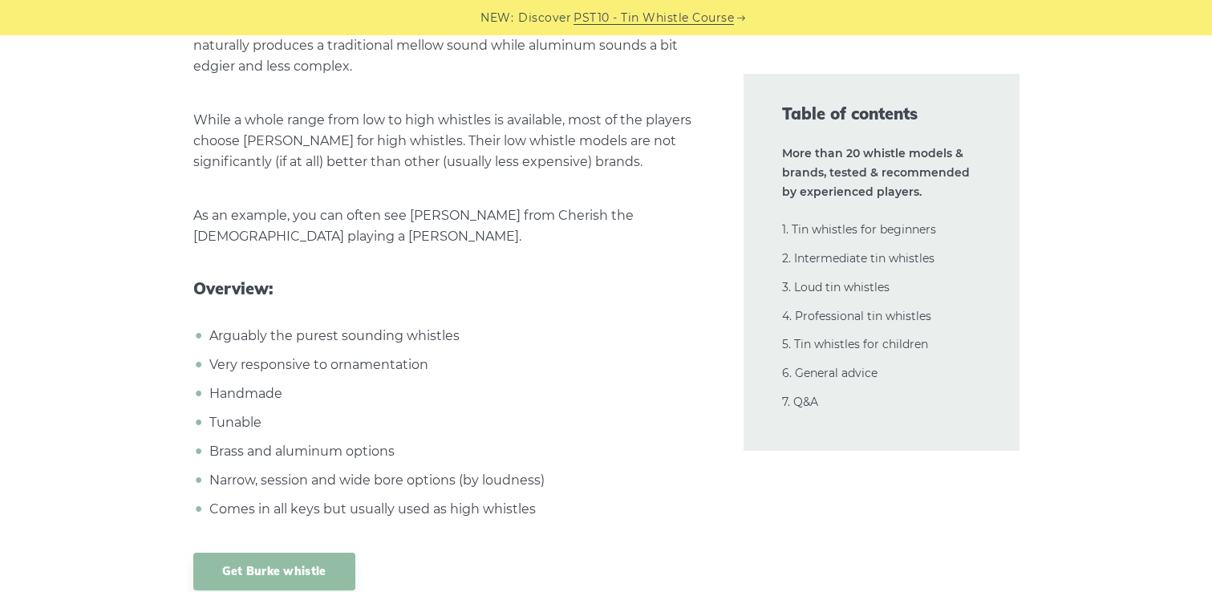
scroll to position [23960, 0]
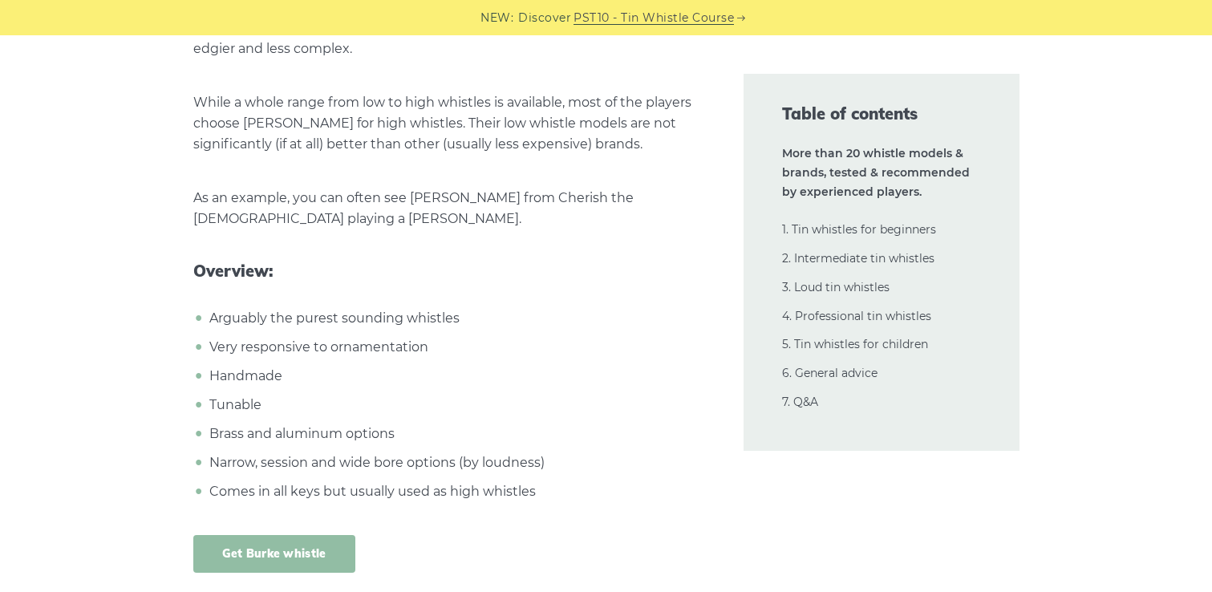
click at [251, 535] on link "Get Burke whistle" at bounding box center [274, 554] width 162 height 38
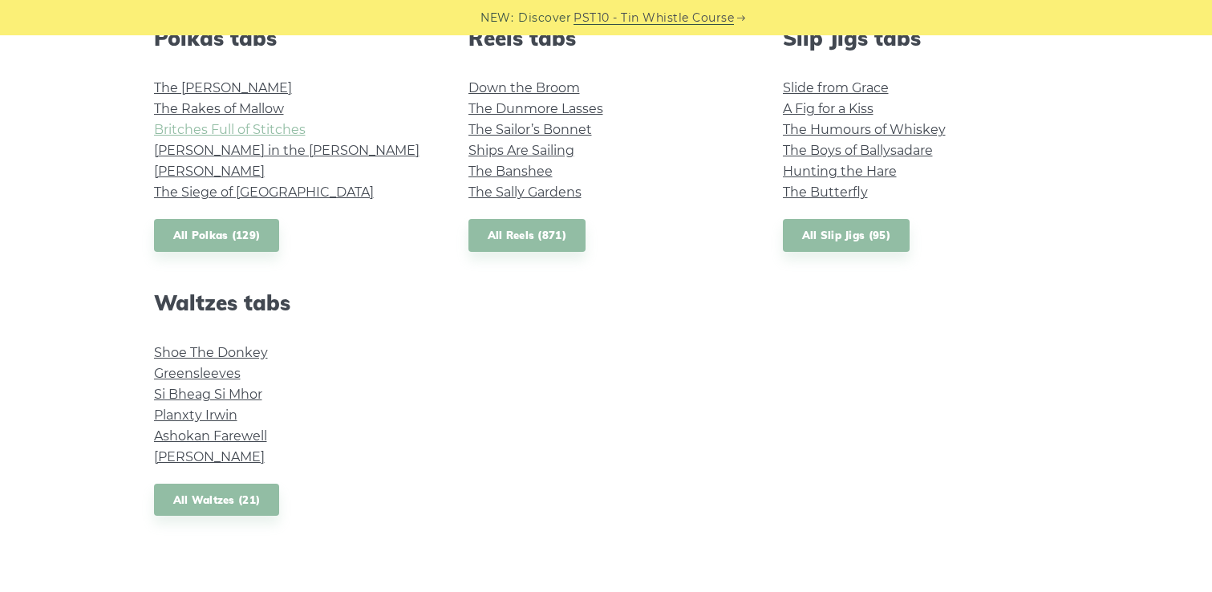
scroll to position [1216, 0]
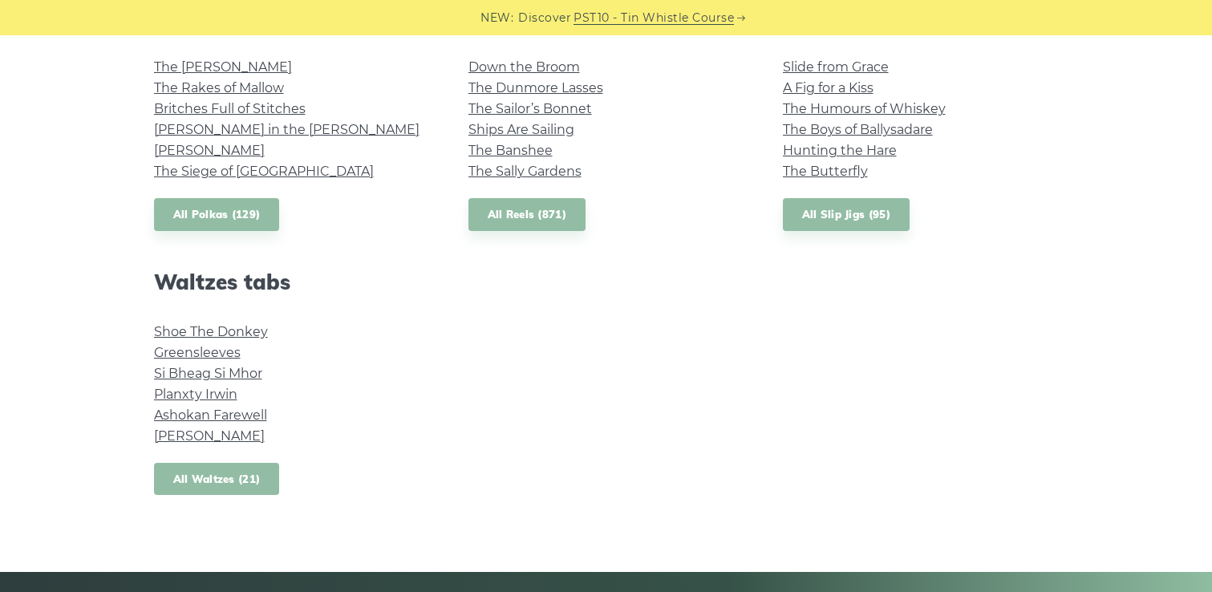
click at [242, 477] on link "All Waltzes (21)" at bounding box center [217, 479] width 126 height 33
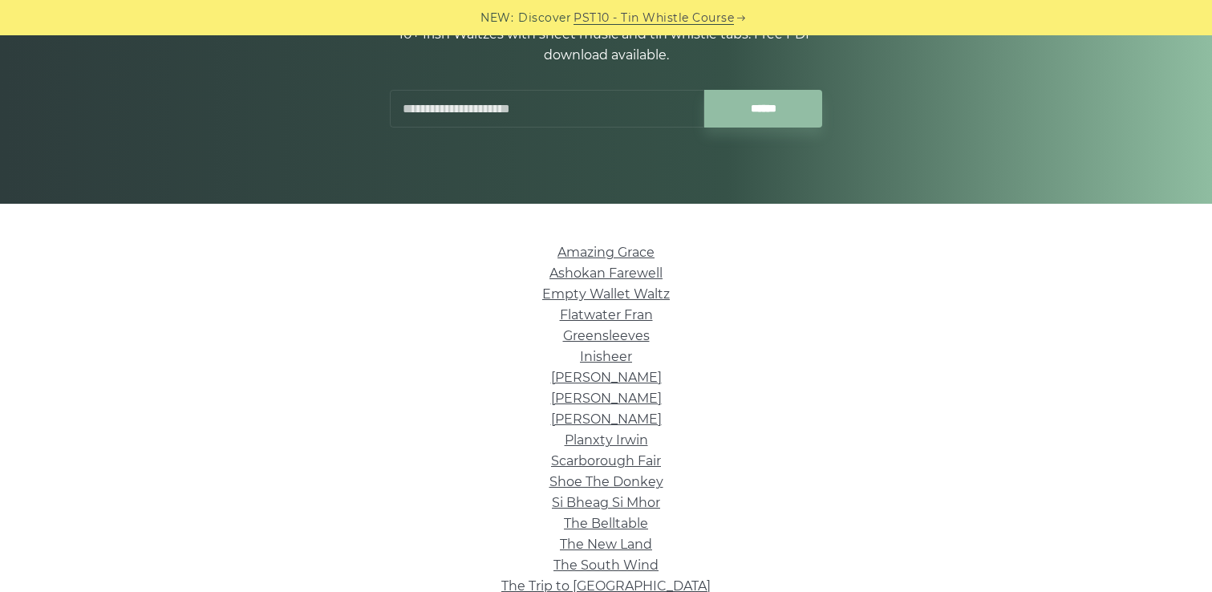
scroll to position [249, 0]
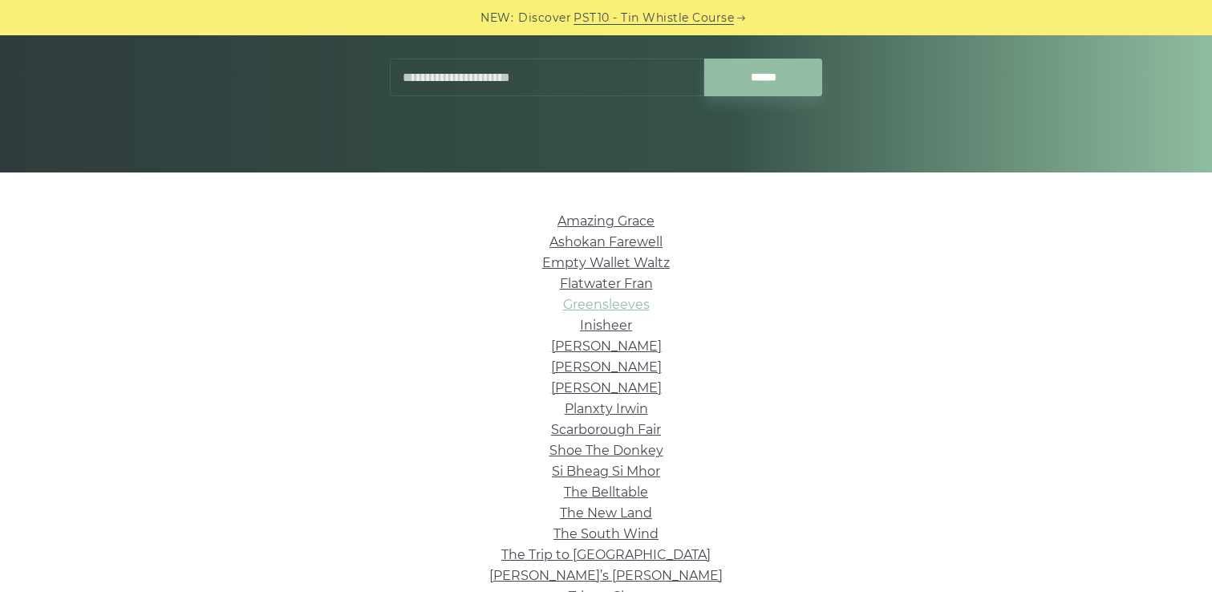
click at [567, 307] on link "Greensleeves" at bounding box center [606, 304] width 87 height 15
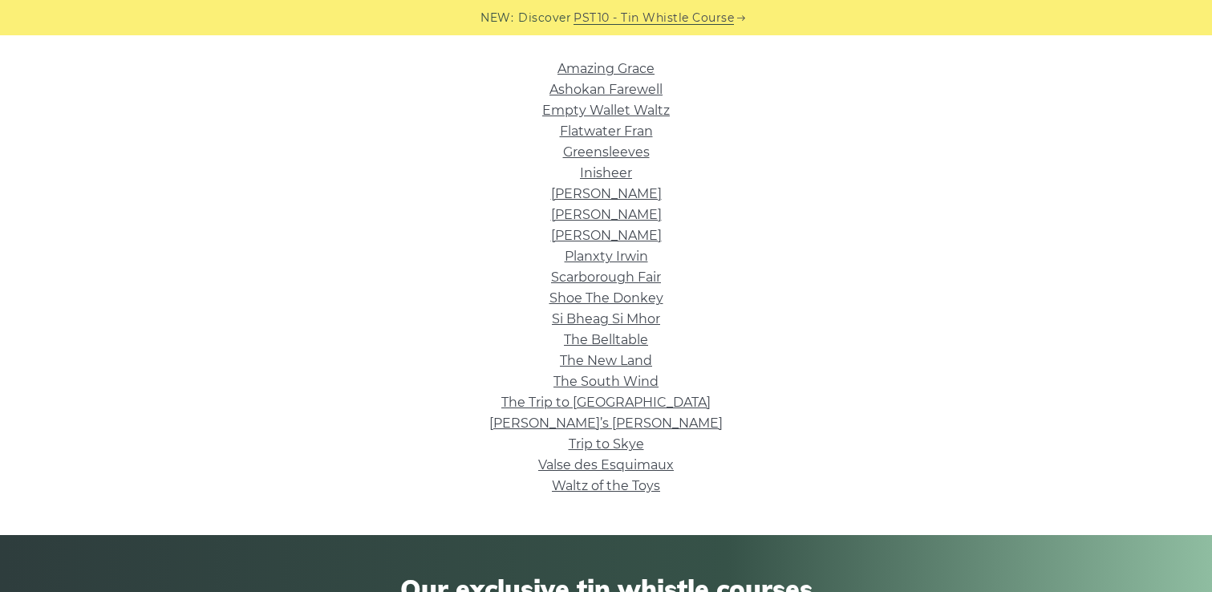
scroll to position [413, 0]
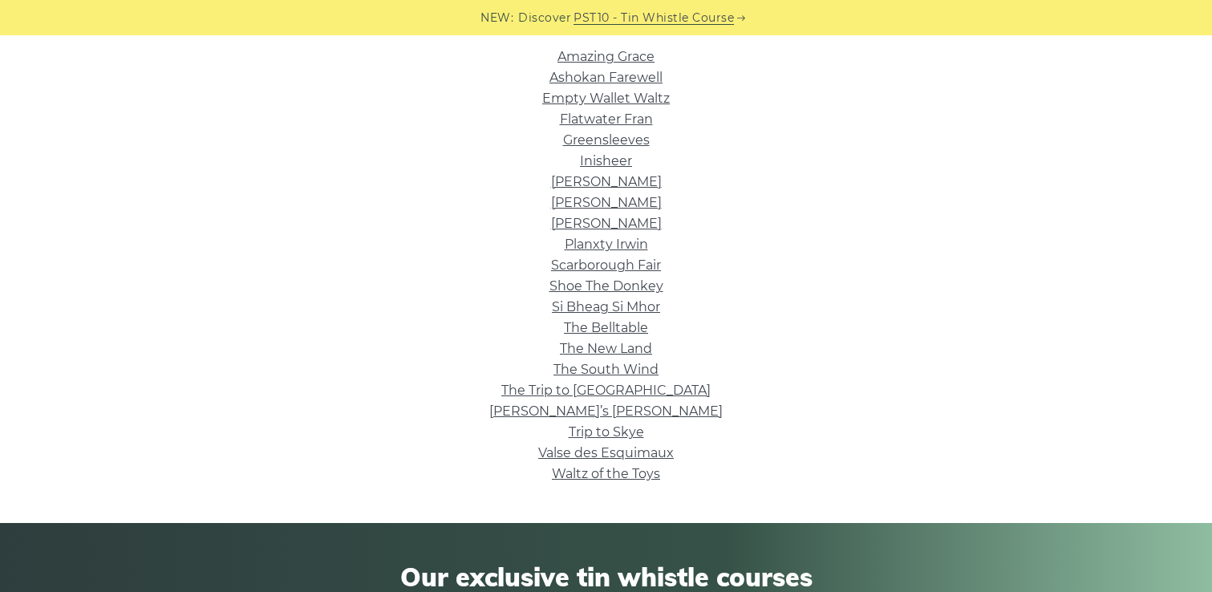
click at [611, 302] on link "Si­ Bheag Si­ Mhor" at bounding box center [606, 306] width 108 height 15
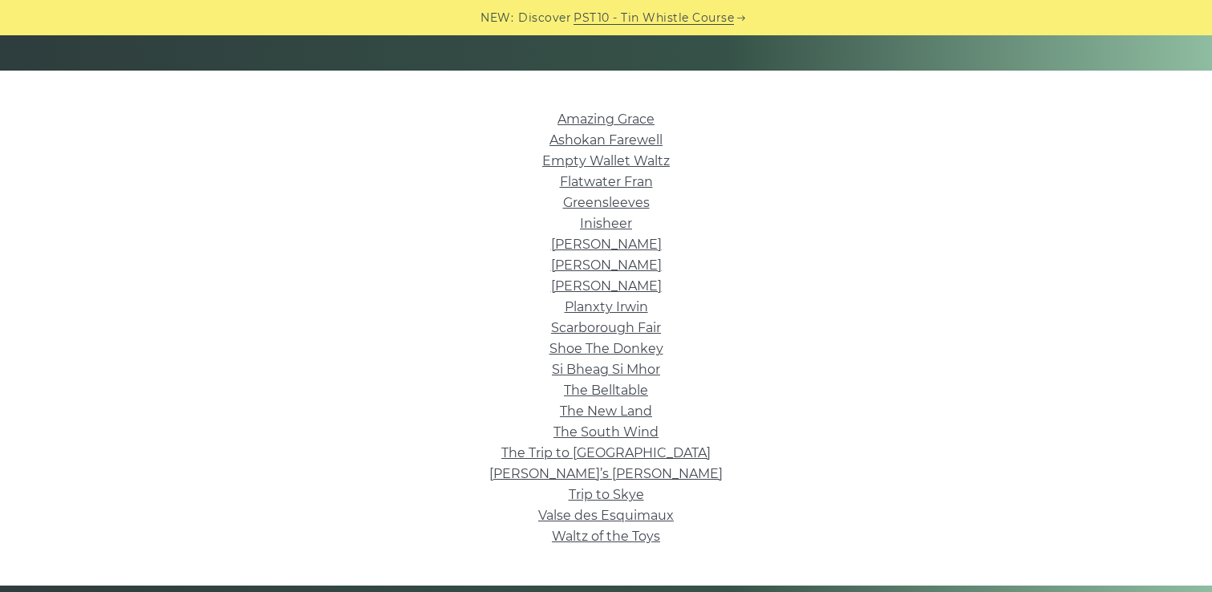
scroll to position [352, 0]
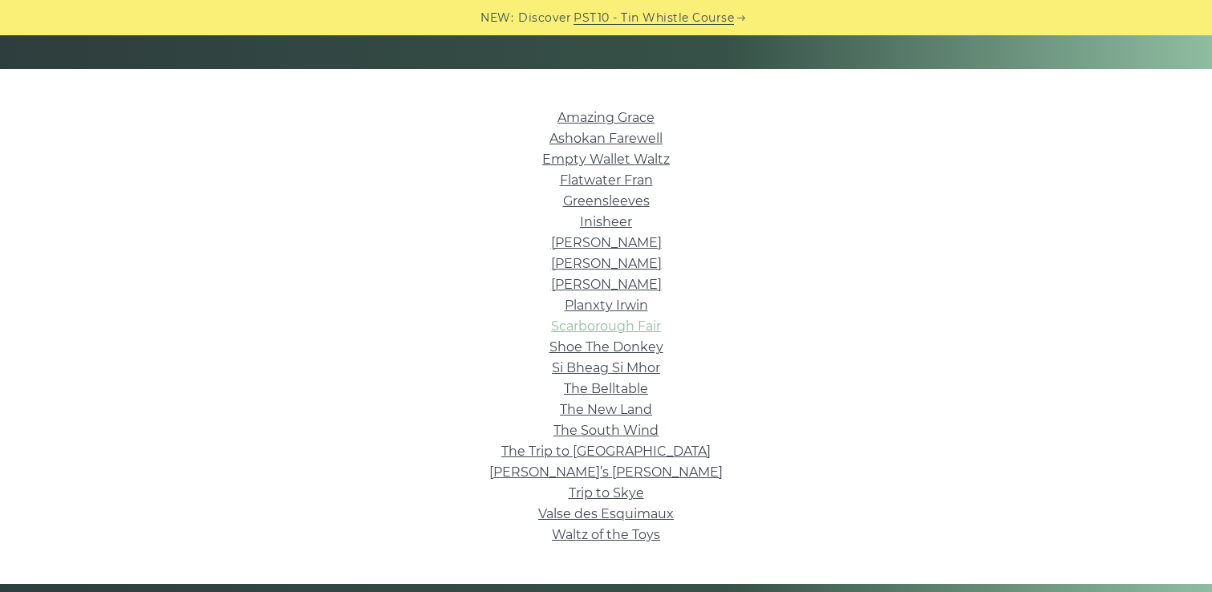
click at [593, 322] on link "Scarborough Fair" at bounding box center [606, 326] width 110 height 15
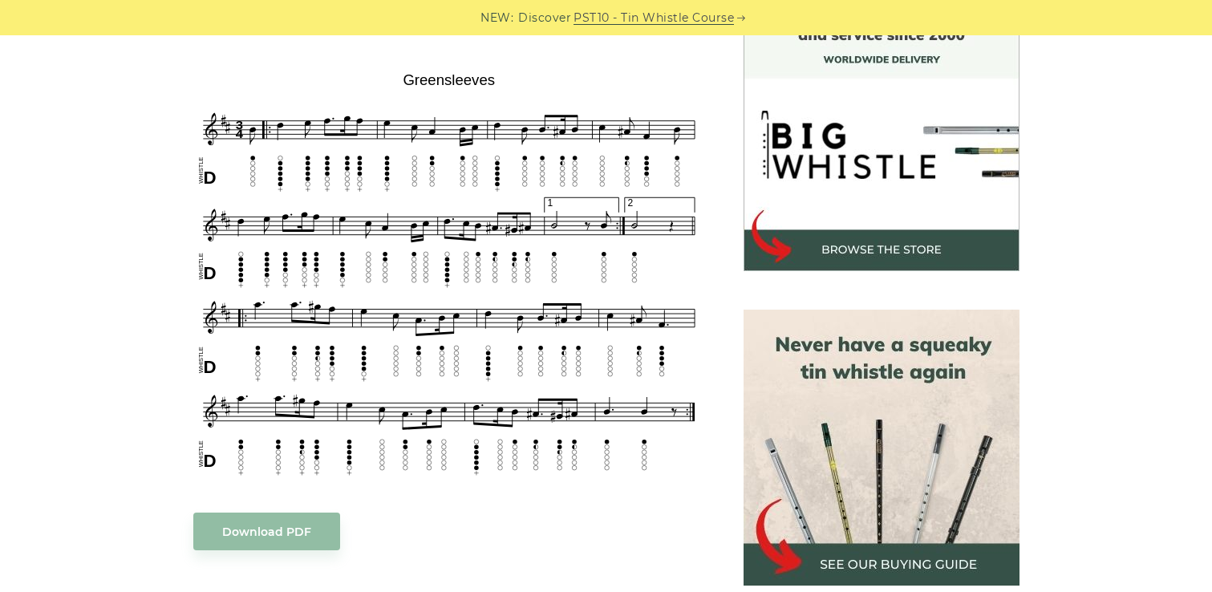
scroll to position [504, 0]
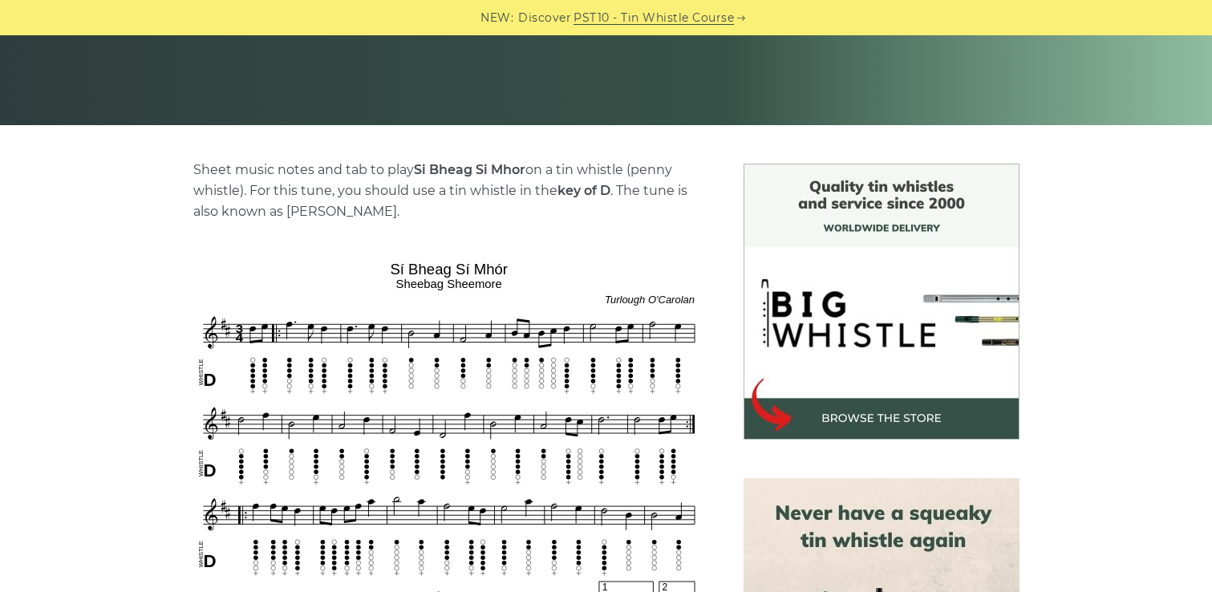
scroll to position [493, 0]
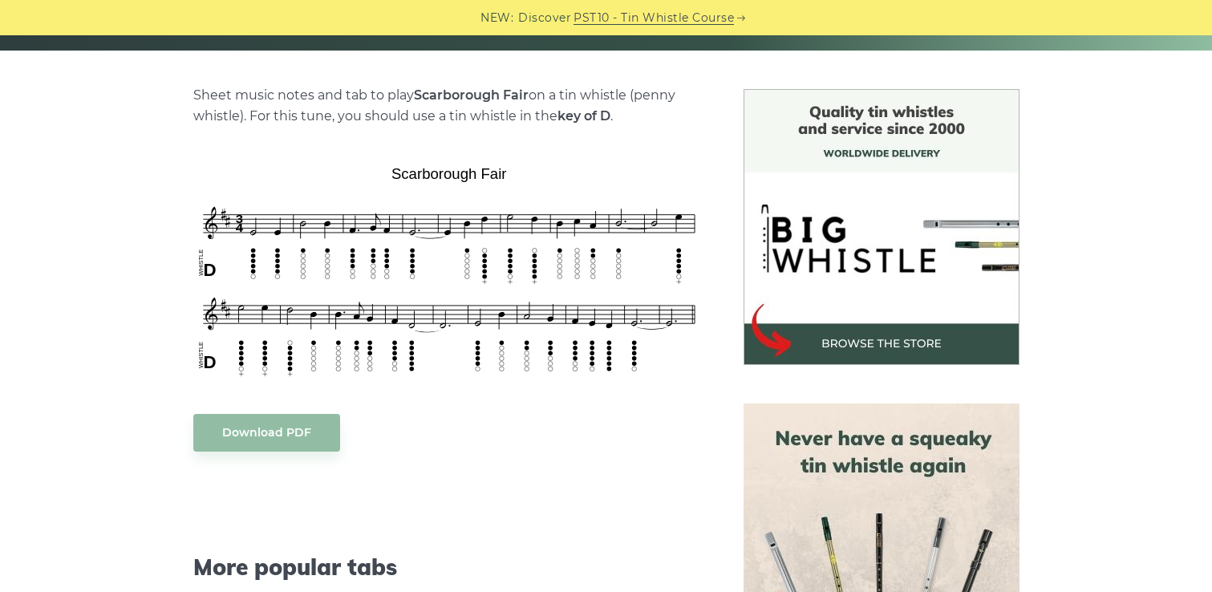
scroll to position [376, 0]
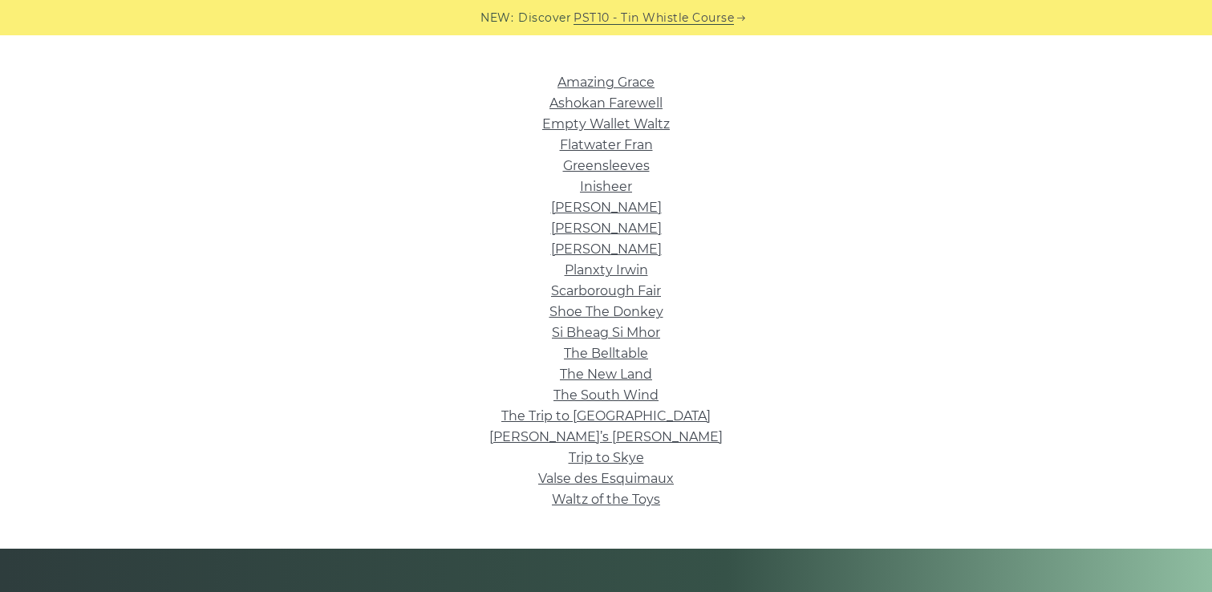
scroll to position [396, 0]
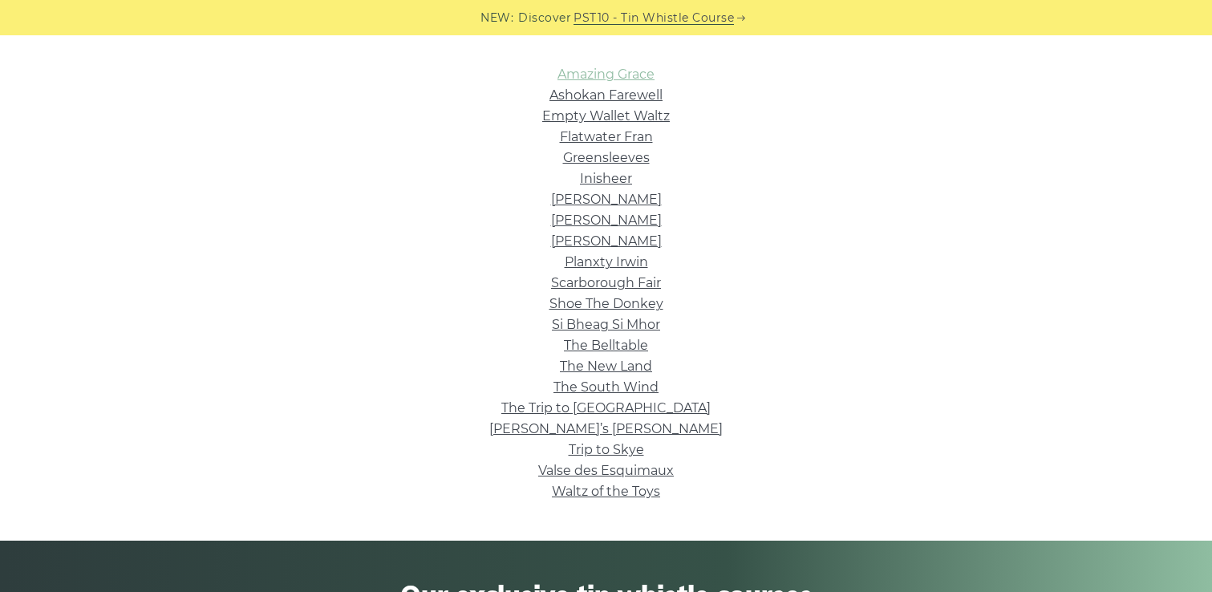
click at [610, 76] on link "Amazing Grace" at bounding box center [606, 74] width 97 height 15
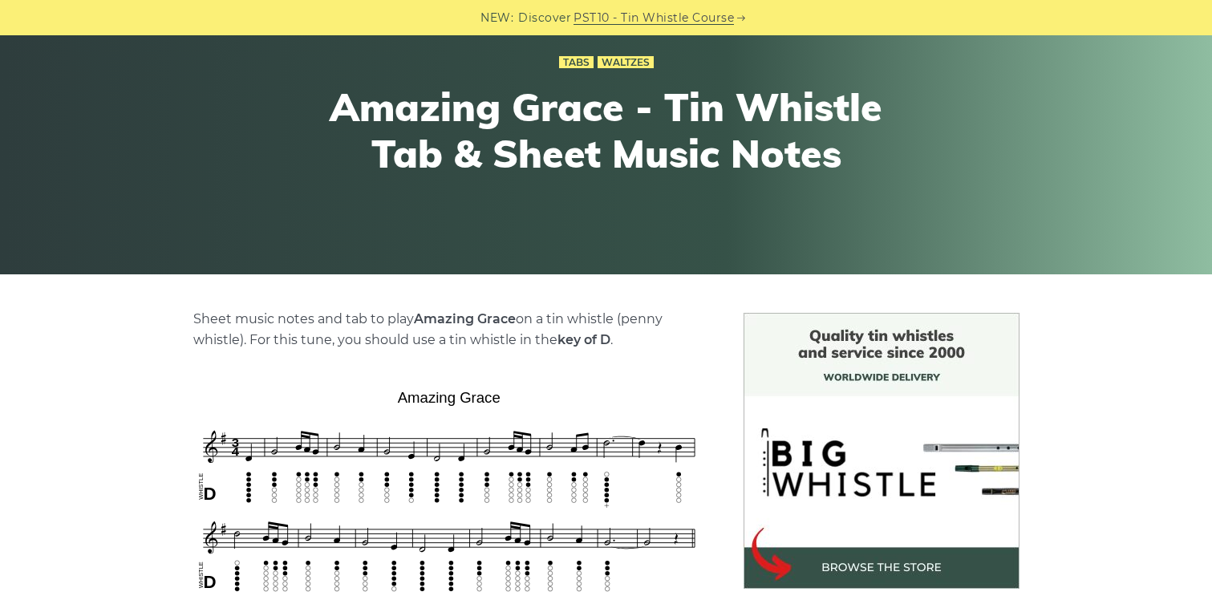
scroll to position [116, 0]
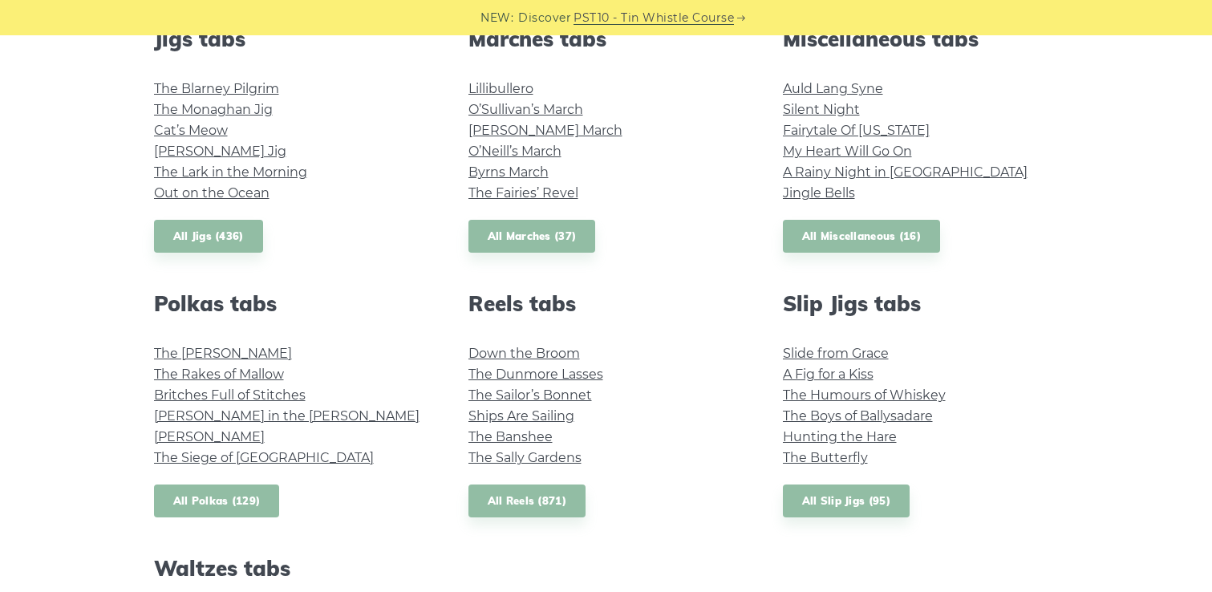
scroll to position [908, 0]
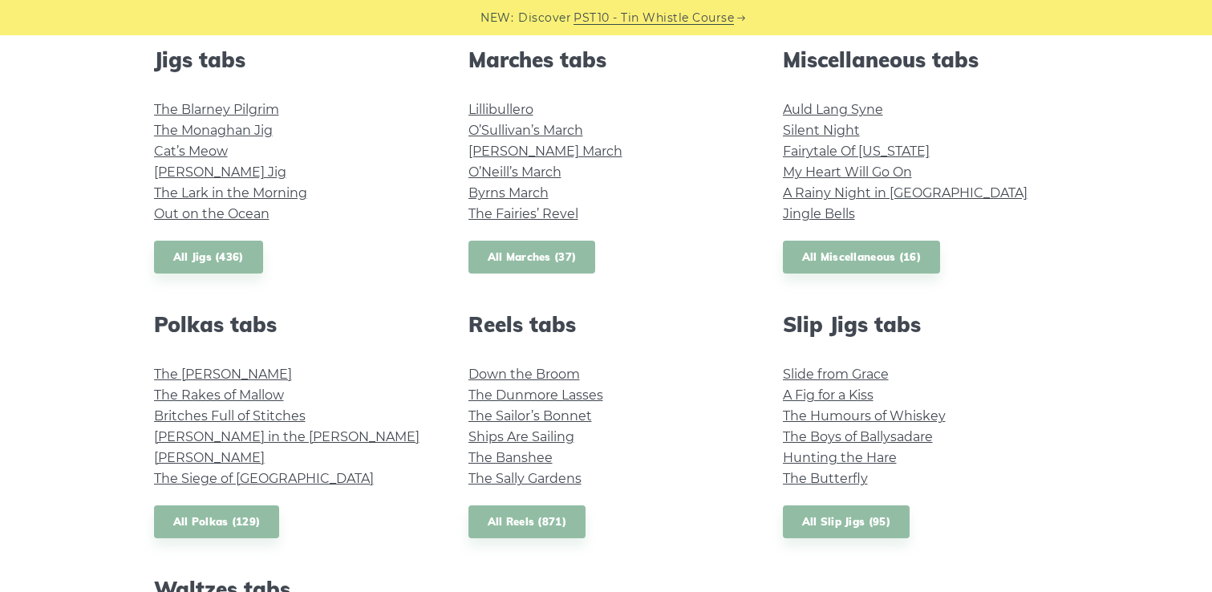
click at [545, 257] on link "All Marches (37)" at bounding box center [533, 257] width 128 height 33
click at [860, 256] on link "All Miscellaneous (16)" at bounding box center [862, 257] width 158 height 33
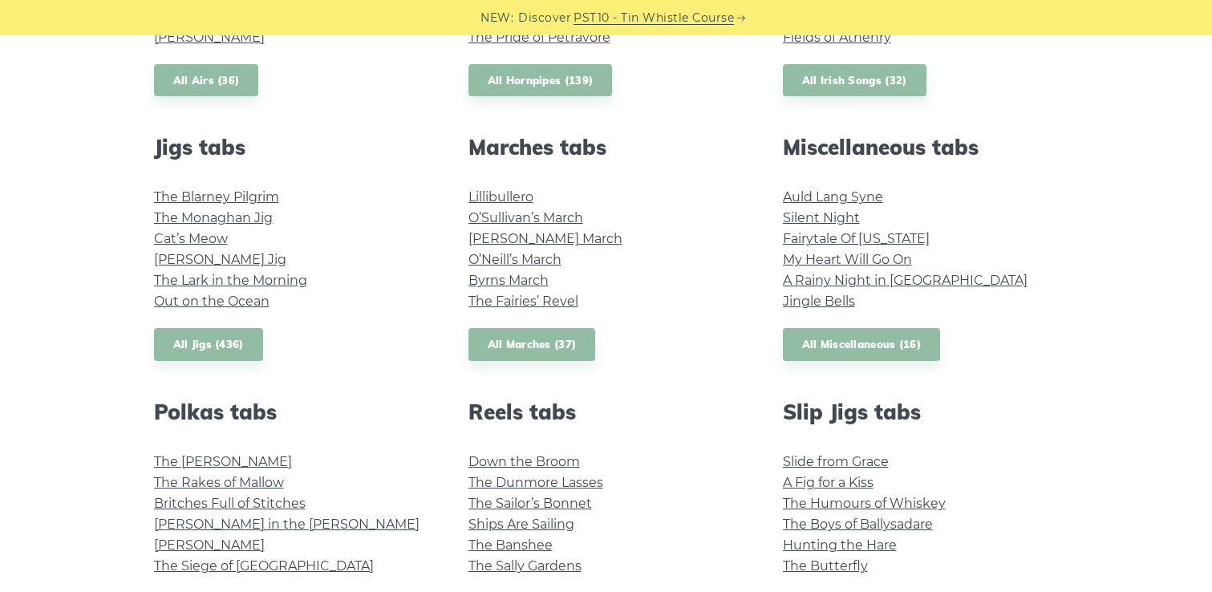
scroll to position [819, 0]
click at [213, 339] on link "All Jigs (436)" at bounding box center [208, 346] width 109 height 33
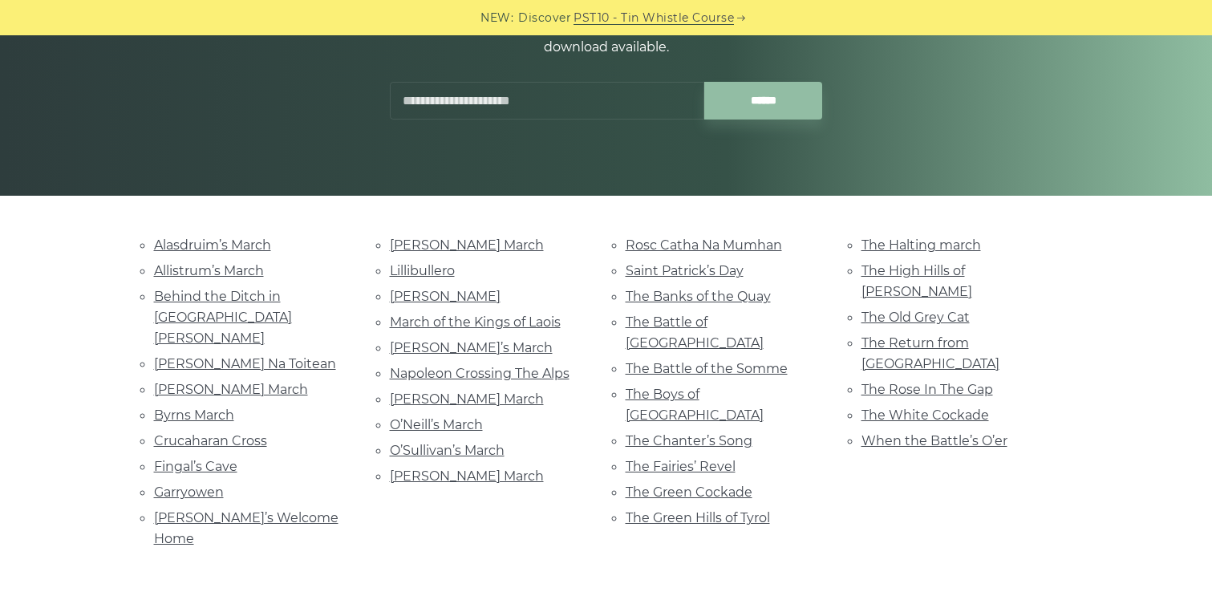
scroll to position [316, 0]
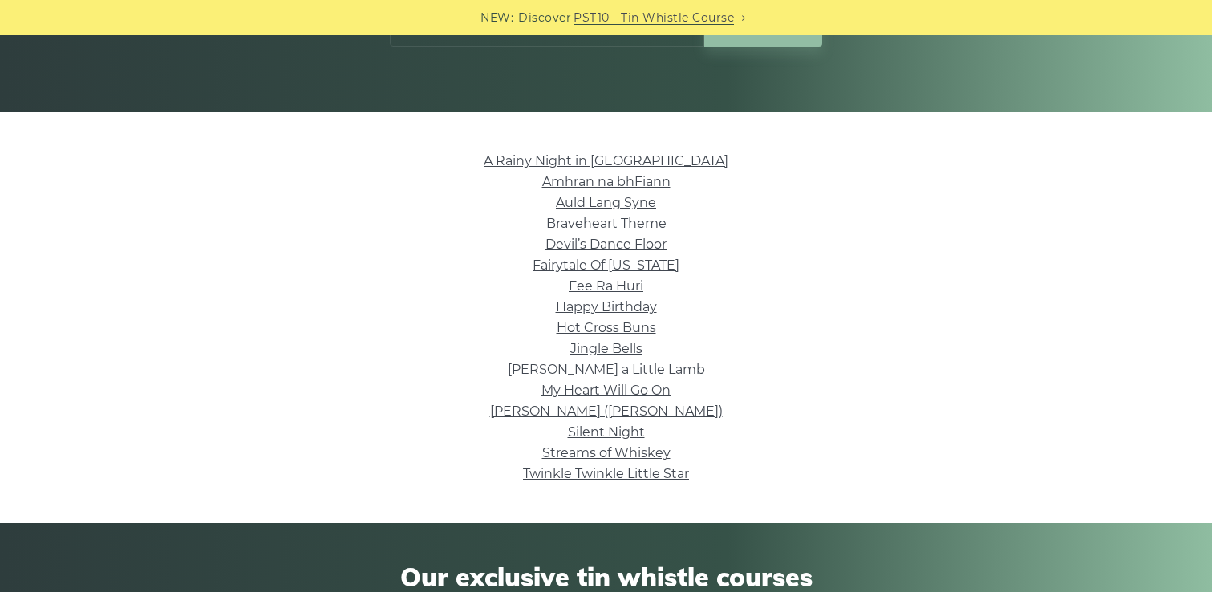
scroll to position [339, 0]
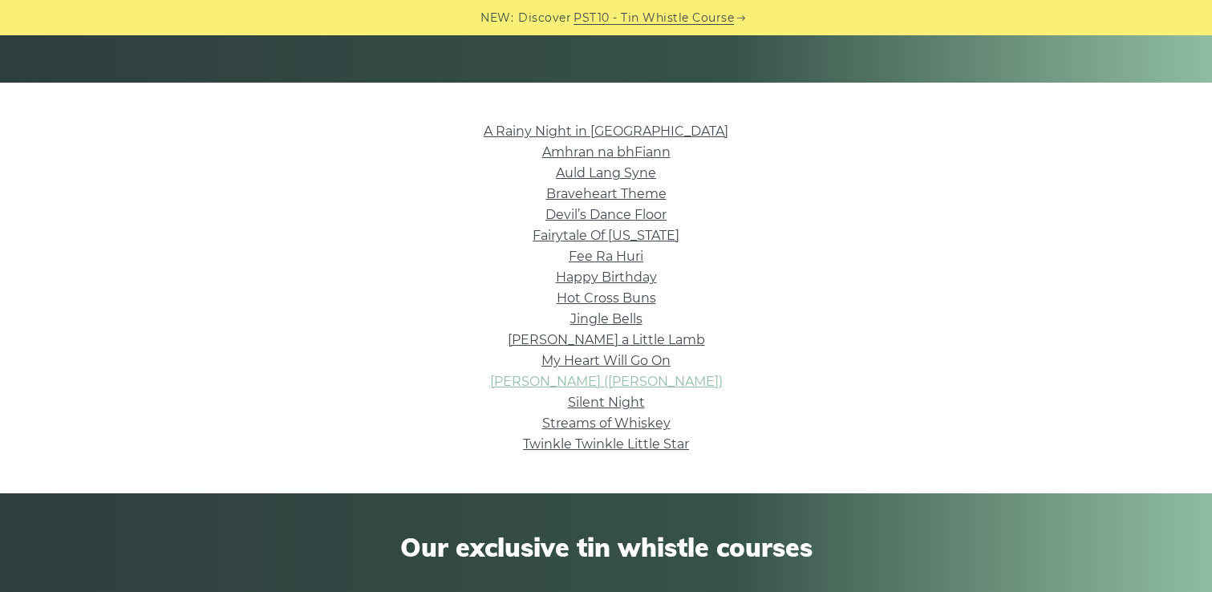
click at [601, 384] on link "Nancy Mulligan (Ed Sheeran)" at bounding box center [606, 381] width 233 height 15
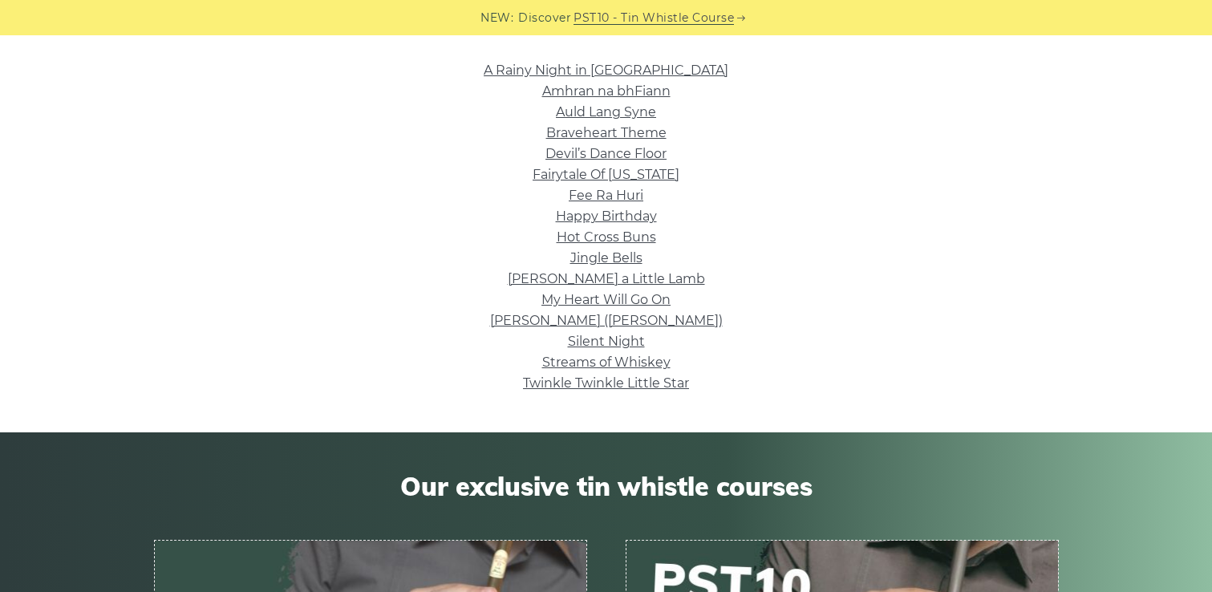
scroll to position [409, 0]
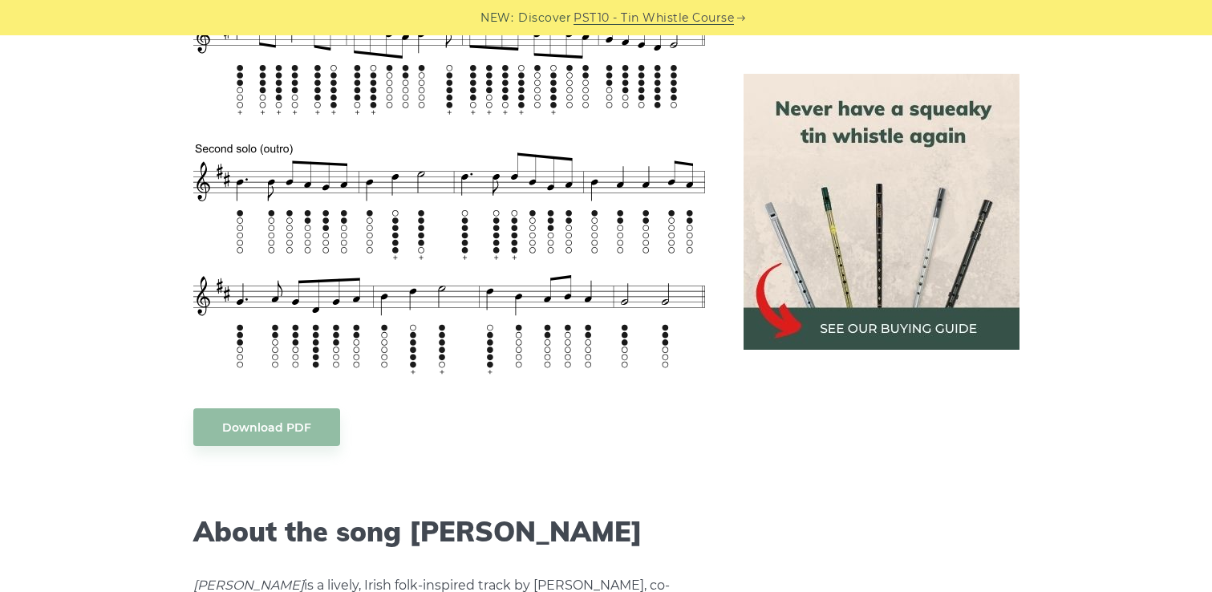
scroll to position [768, 0]
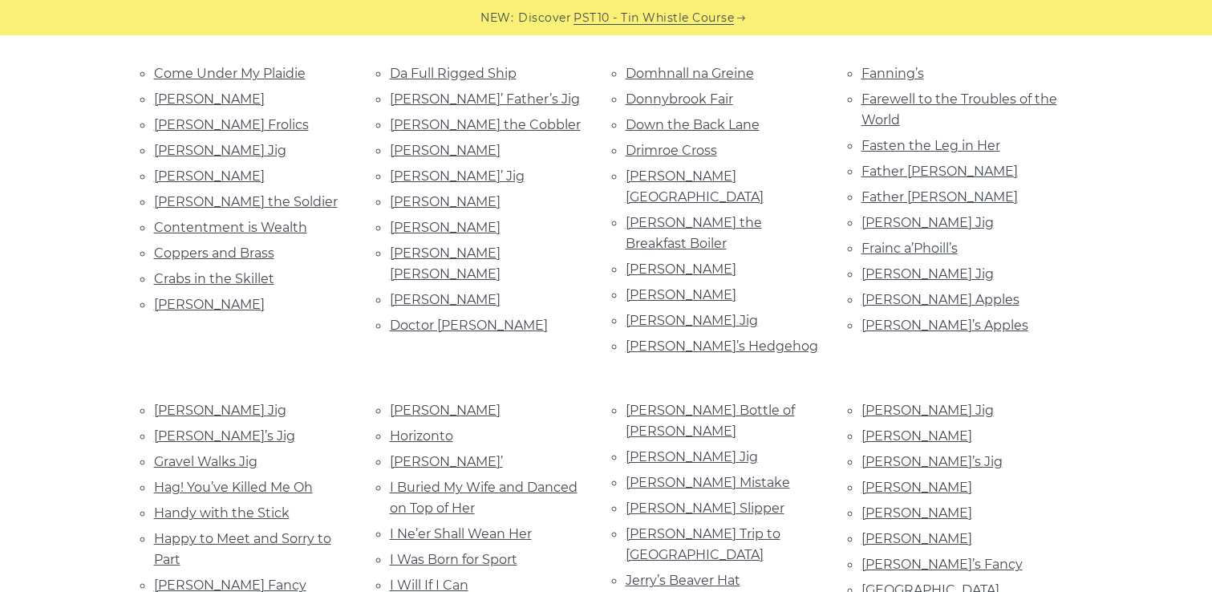
scroll to position [715, 0]
click at [226, 478] on link "Hag! You’ve Killed Me Oh" at bounding box center [233, 485] width 159 height 15
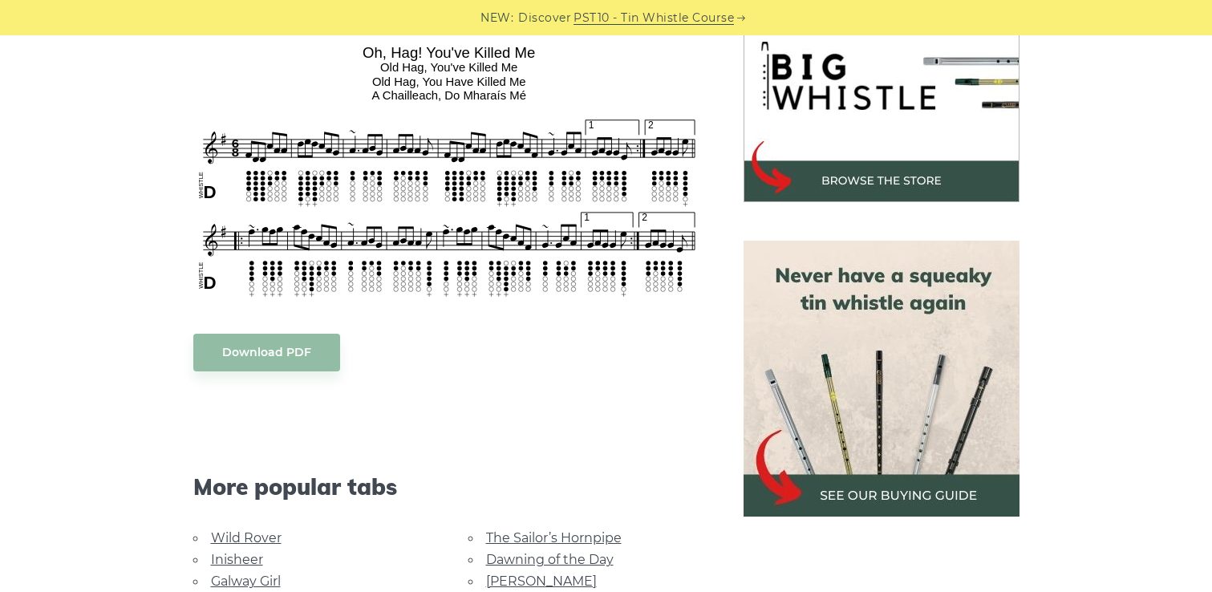
scroll to position [499, 0]
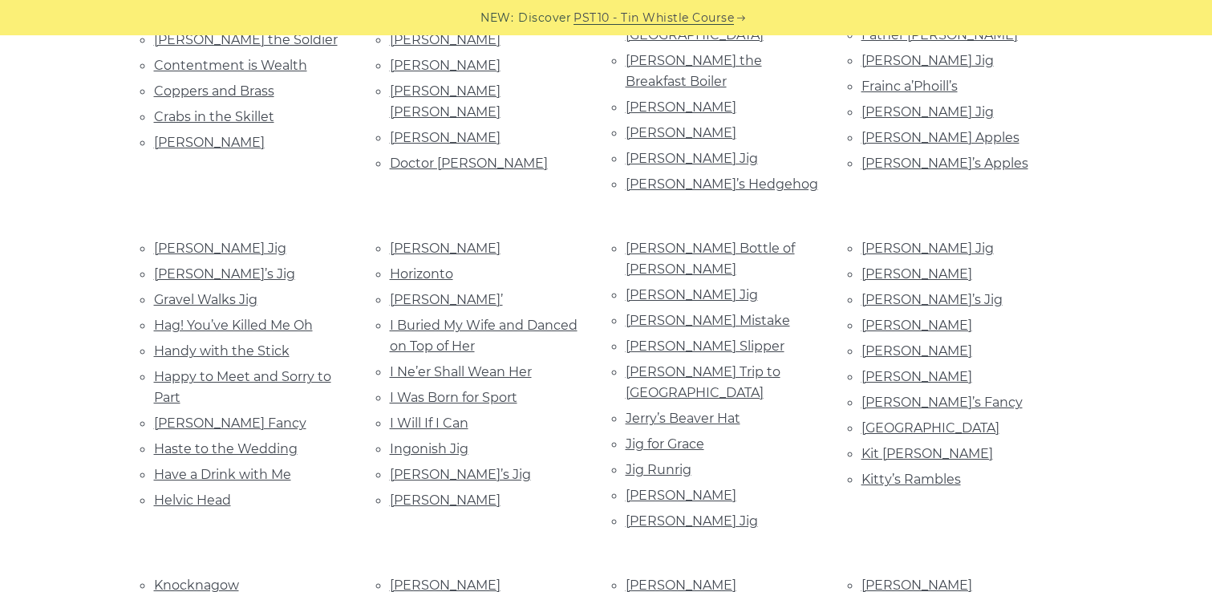
scroll to position [877, 0]
click at [221, 440] on link "Haste to the Wedding" at bounding box center [226, 447] width 144 height 15
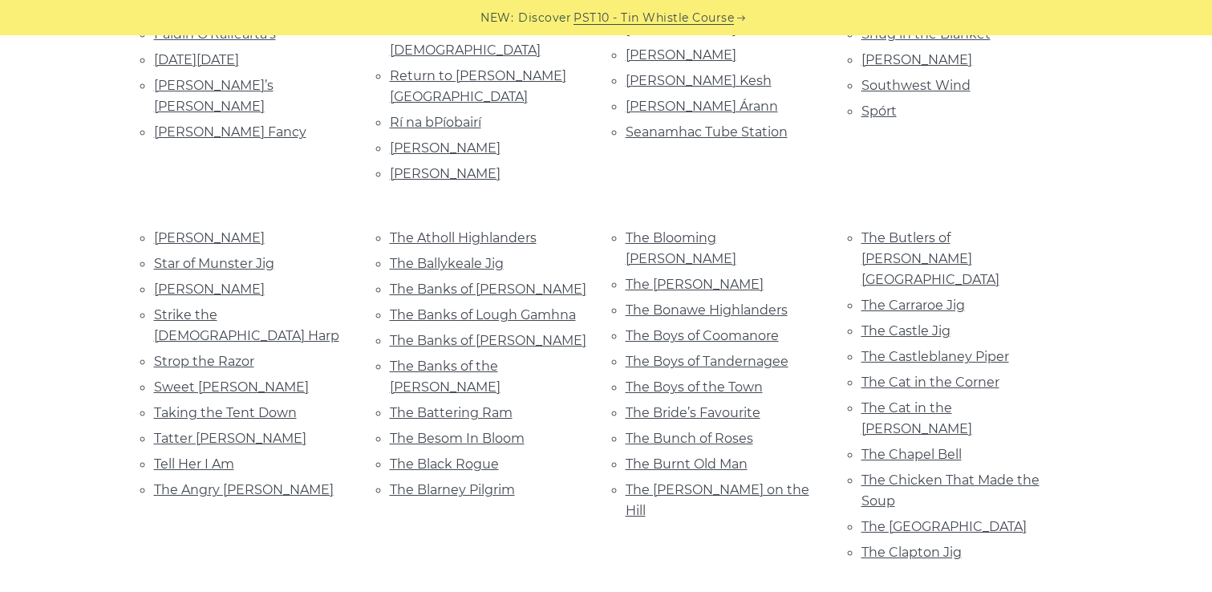
scroll to position [1907, 0]
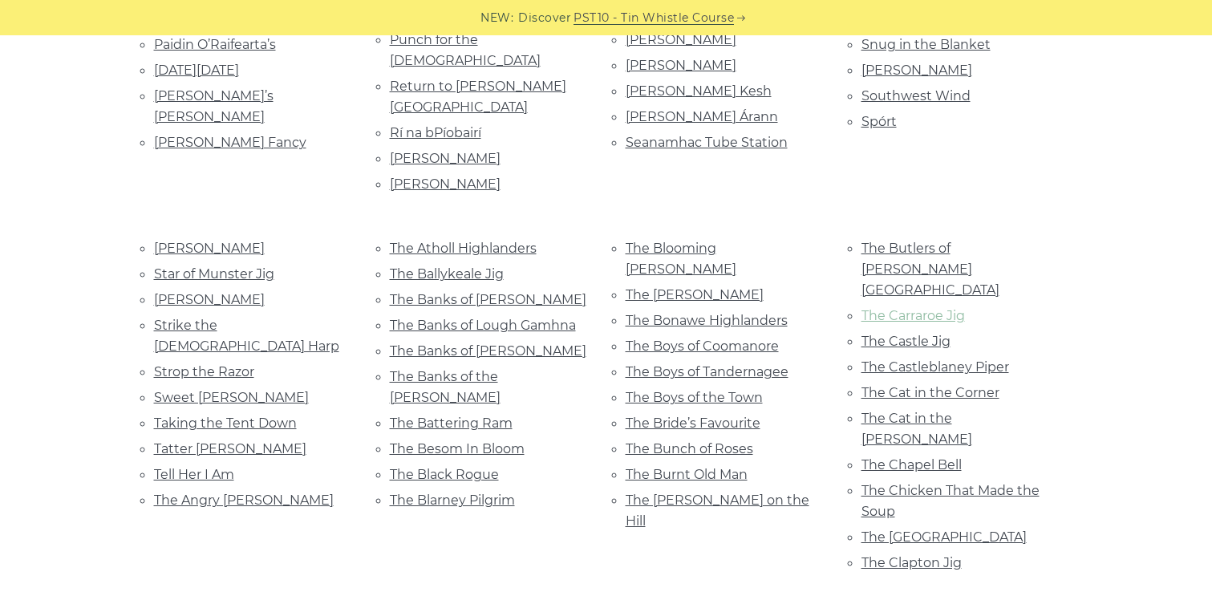
click at [906, 308] on link "The Carraroe Jig" at bounding box center [914, 315] width 104 height 15
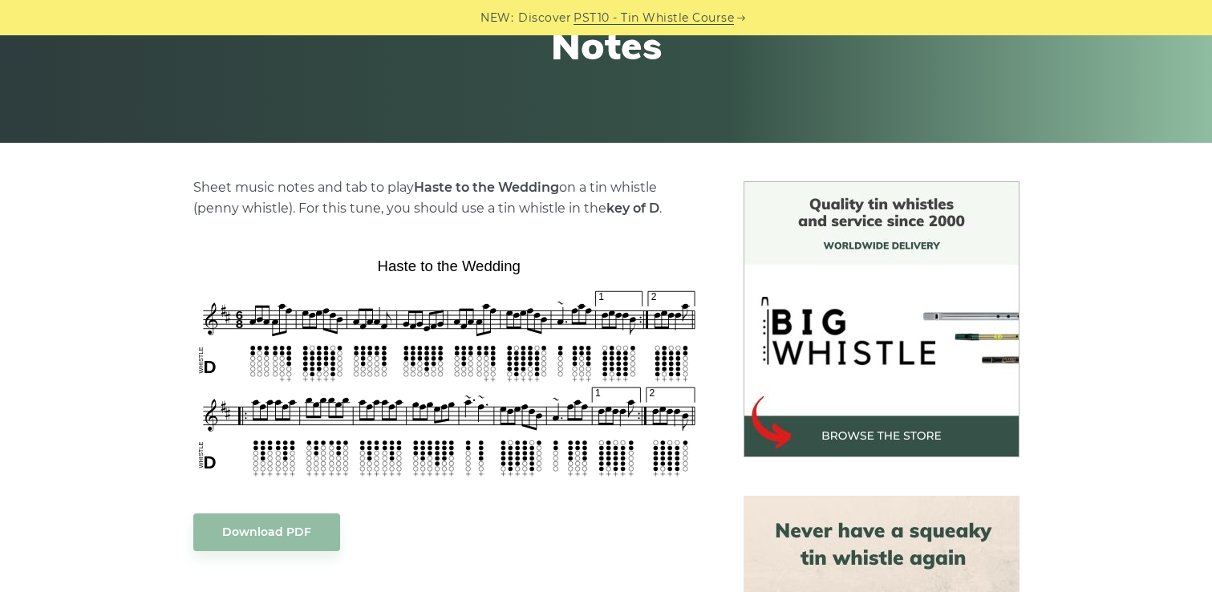
scroll to position [286, 0]
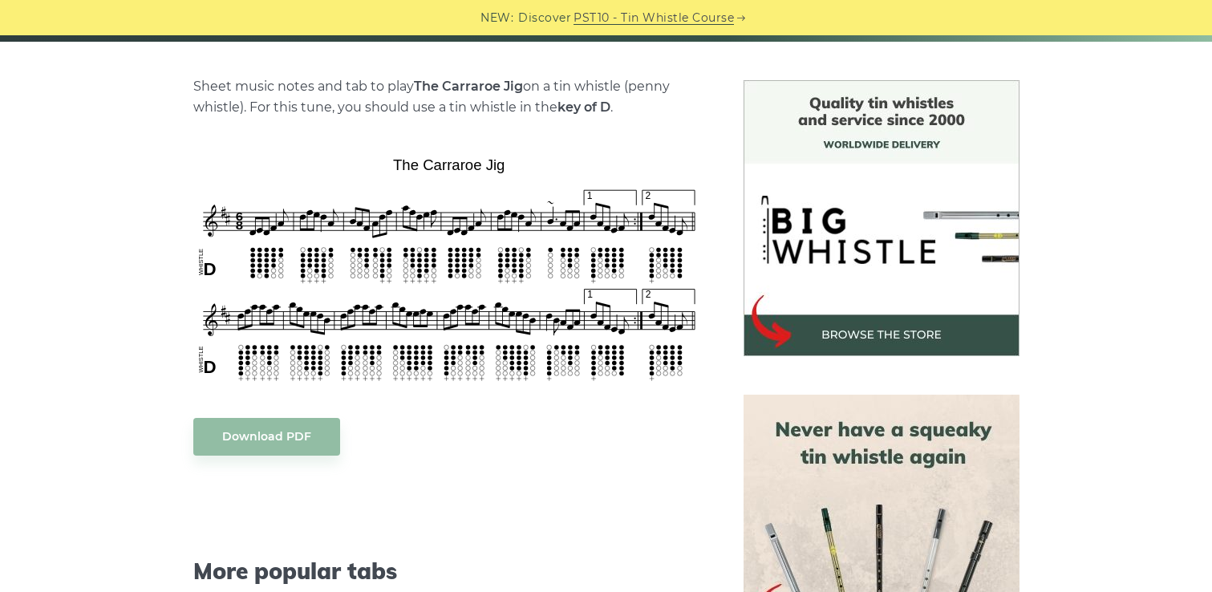
scroll to position [380, 0]
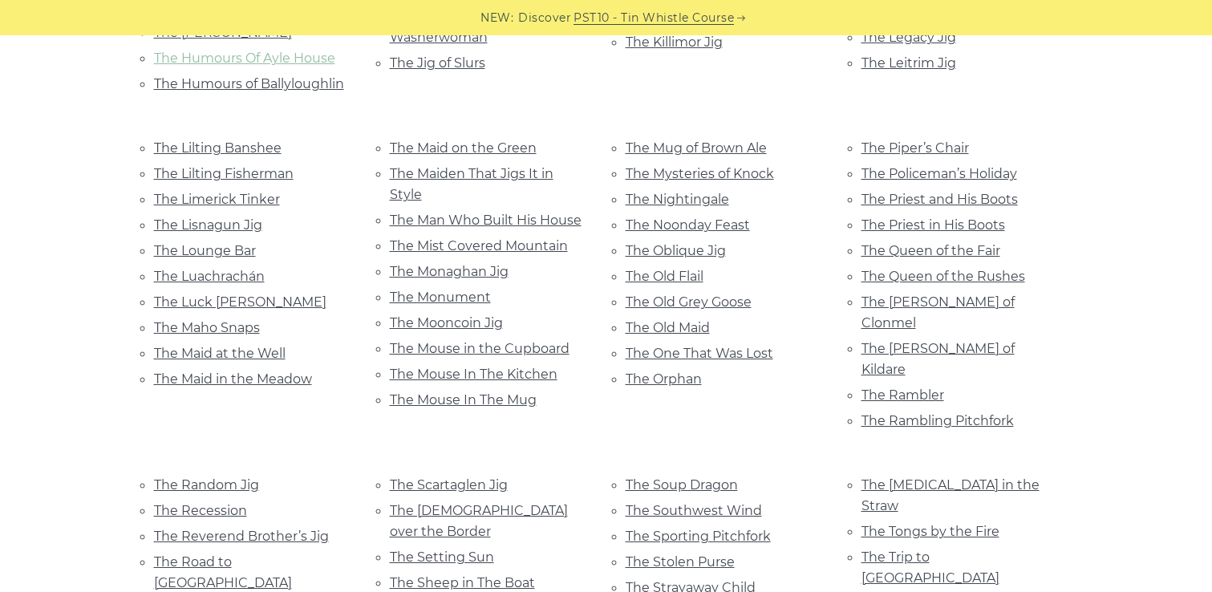
scroll to position [3070, 0]
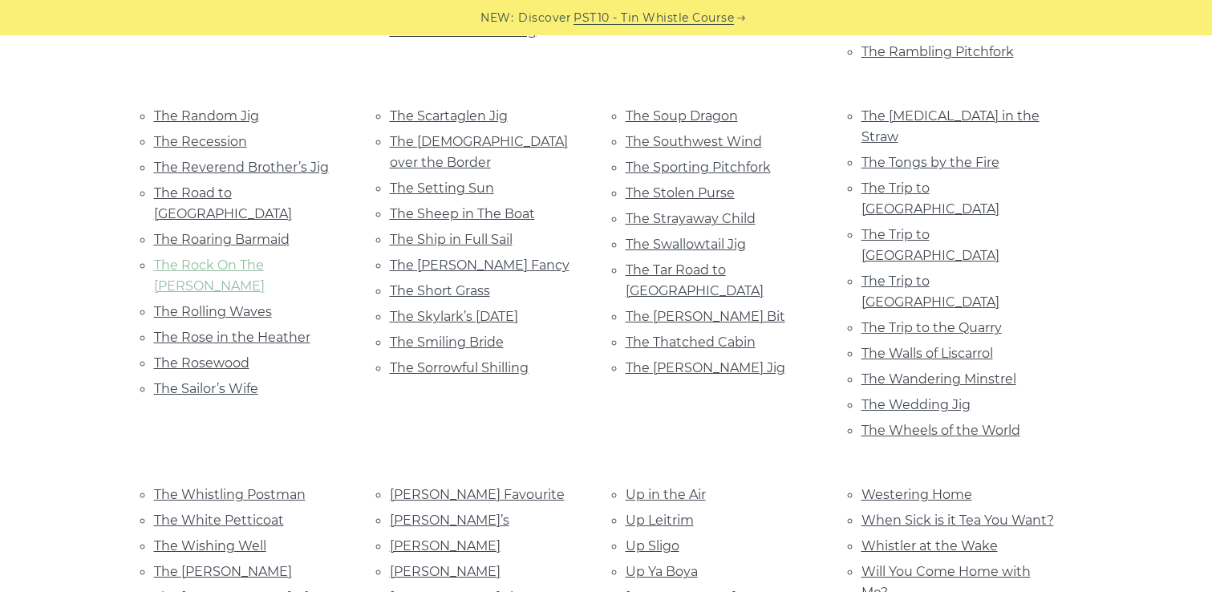
scroll to position [3430, 0]
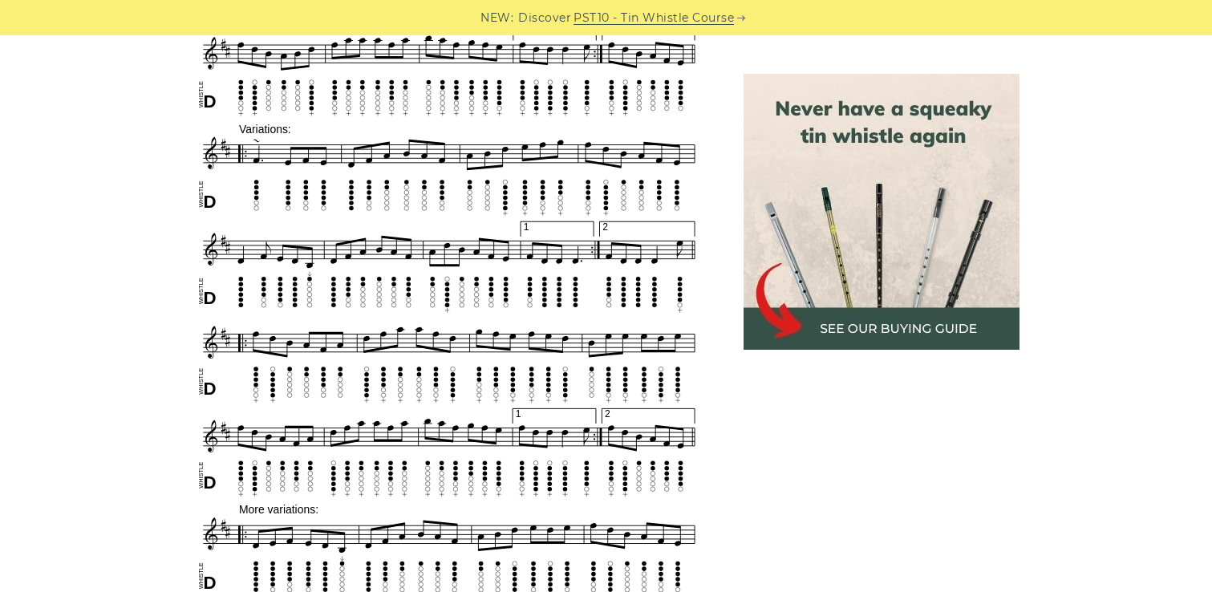
scroll to position [1065, 0]
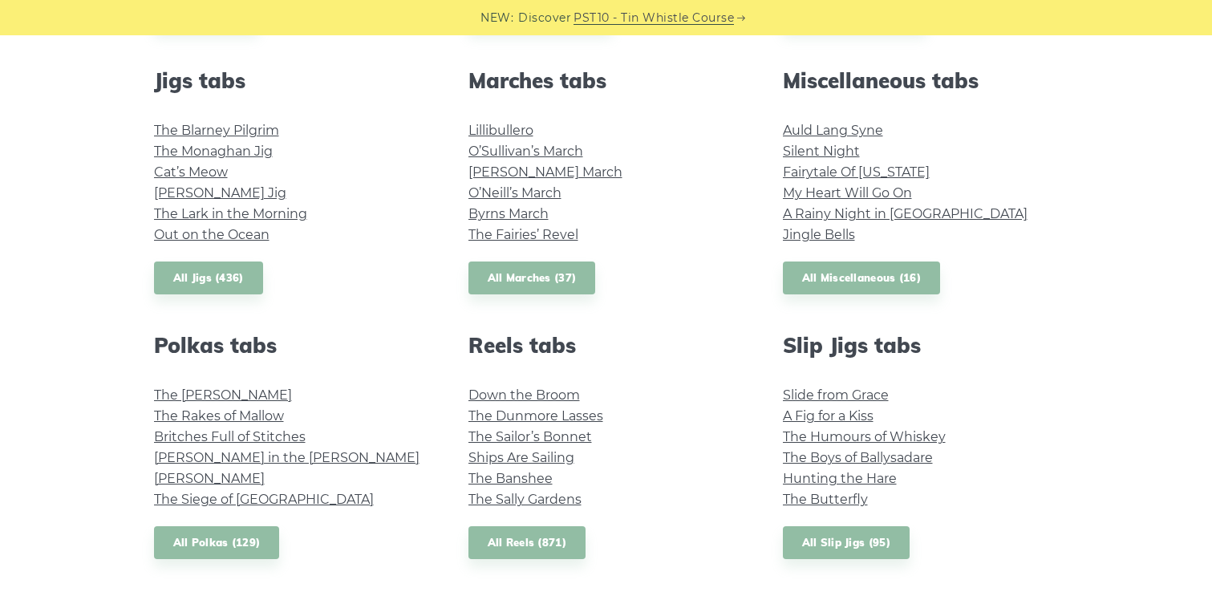
scroll to position [890, 0]
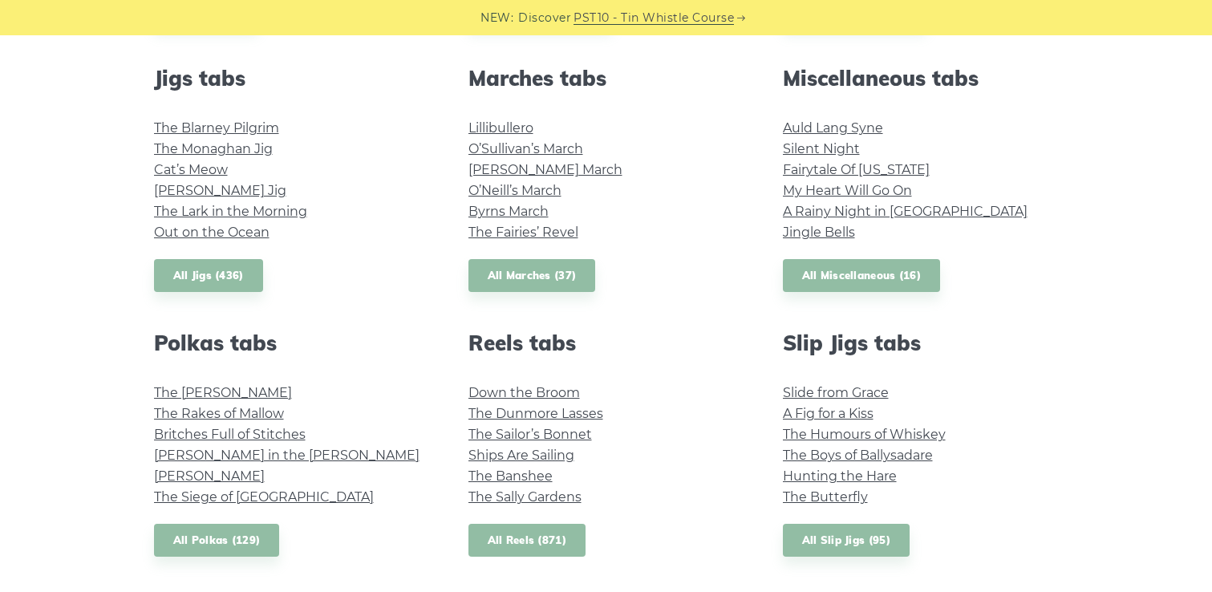
click at [519, 544] on link "All Reels (871)" at bounding box center [528, 540] width 118 height 33
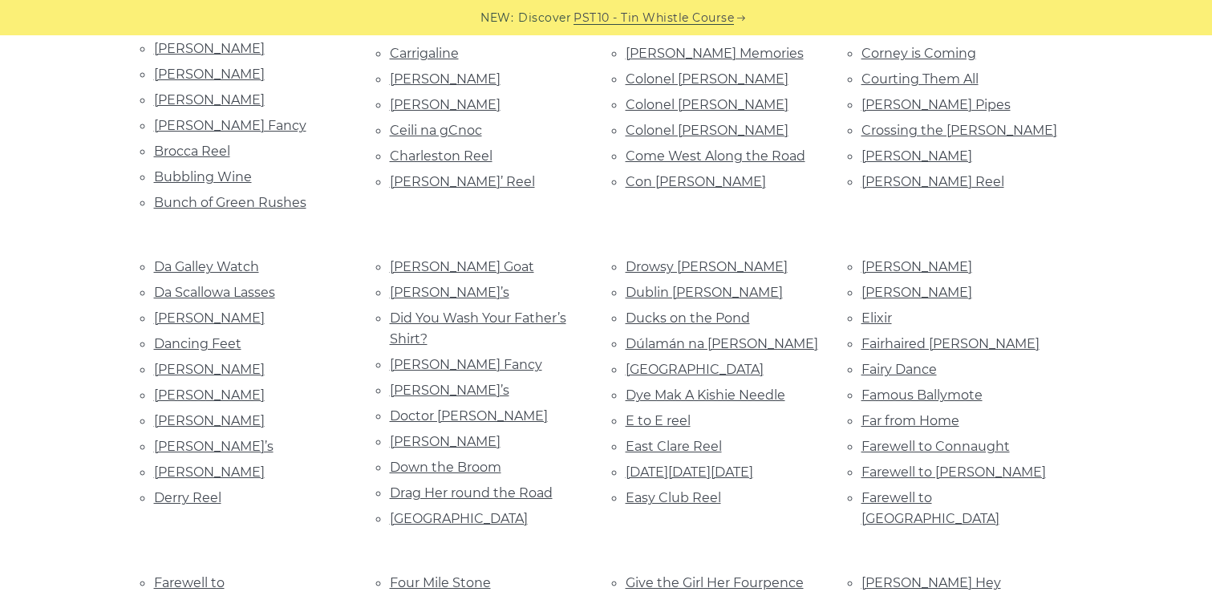
scroll to position [887, 0]
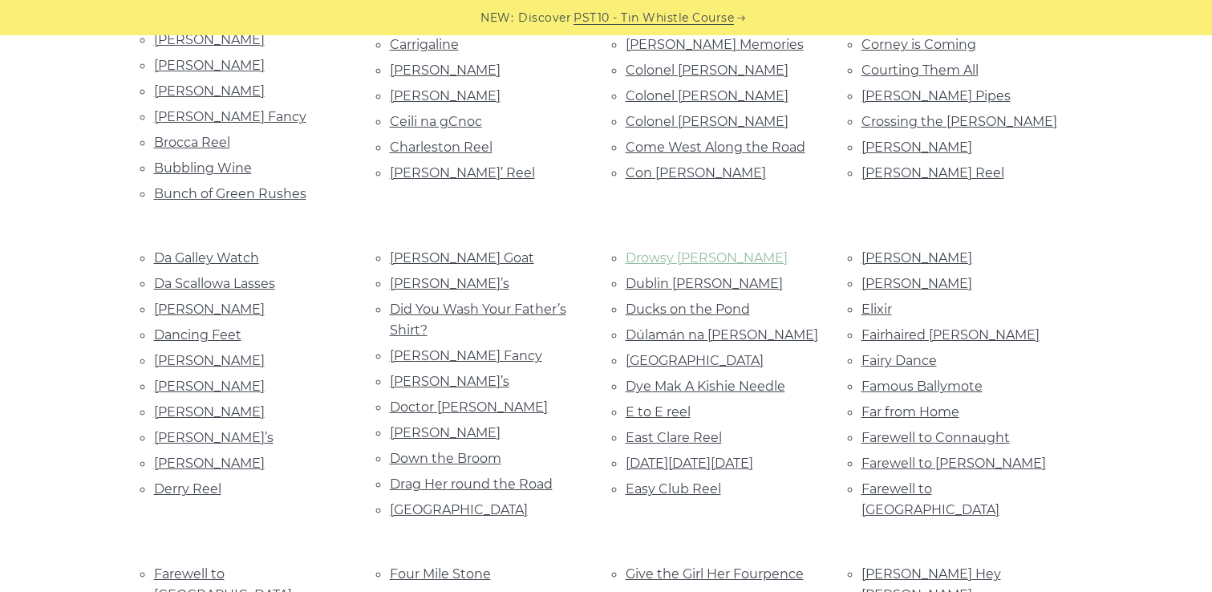
click at [693, 250] on link "Drowsy [PERSON_NAME]" at bounding box center [707, 257] width 162 height 15
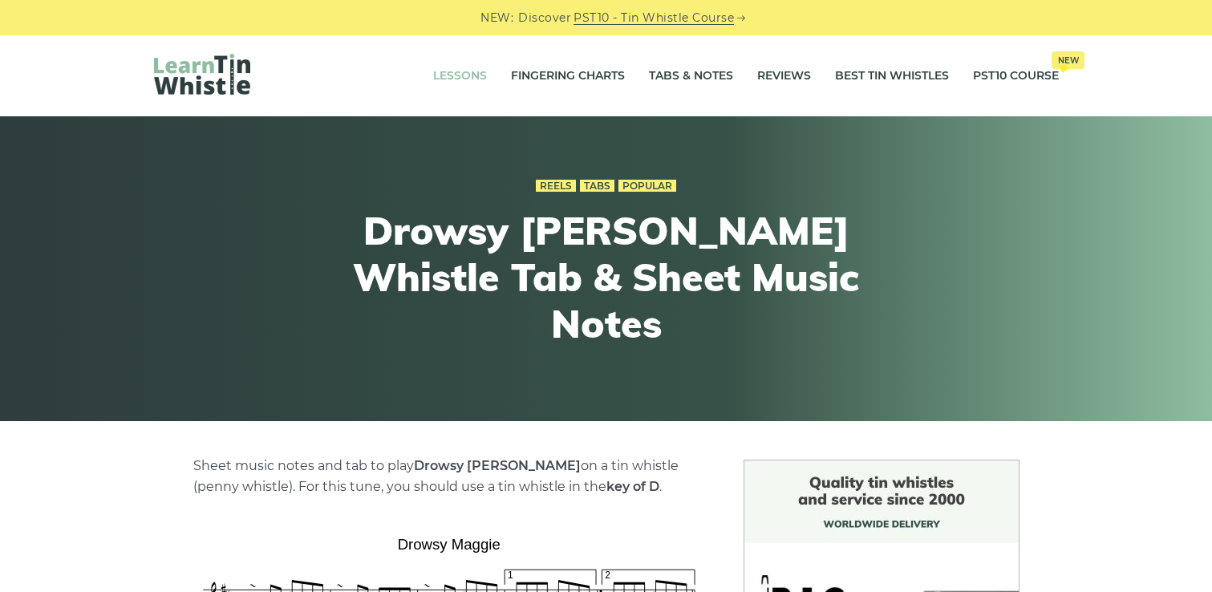
click at [462, 80] on link "Lessons" at bounding box center [460, 76] width 54 height 40
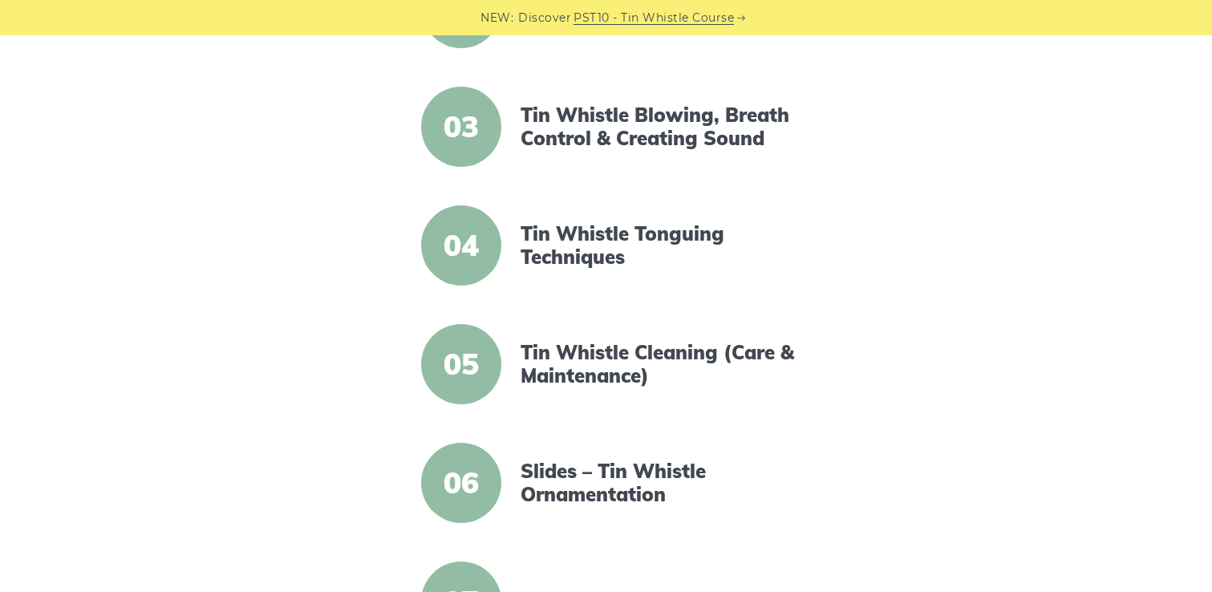
scroll to position [473, 0]
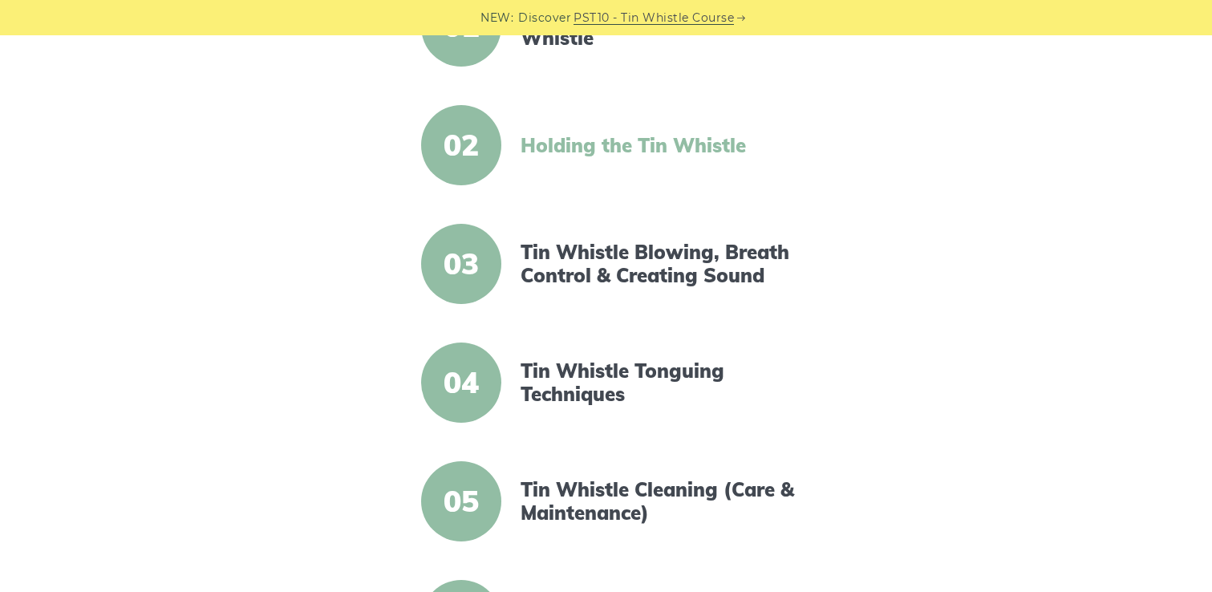
click at [575, 134] on link "Holding the Tin Whistle" at bounding box center [659, 145] width 276 height 23
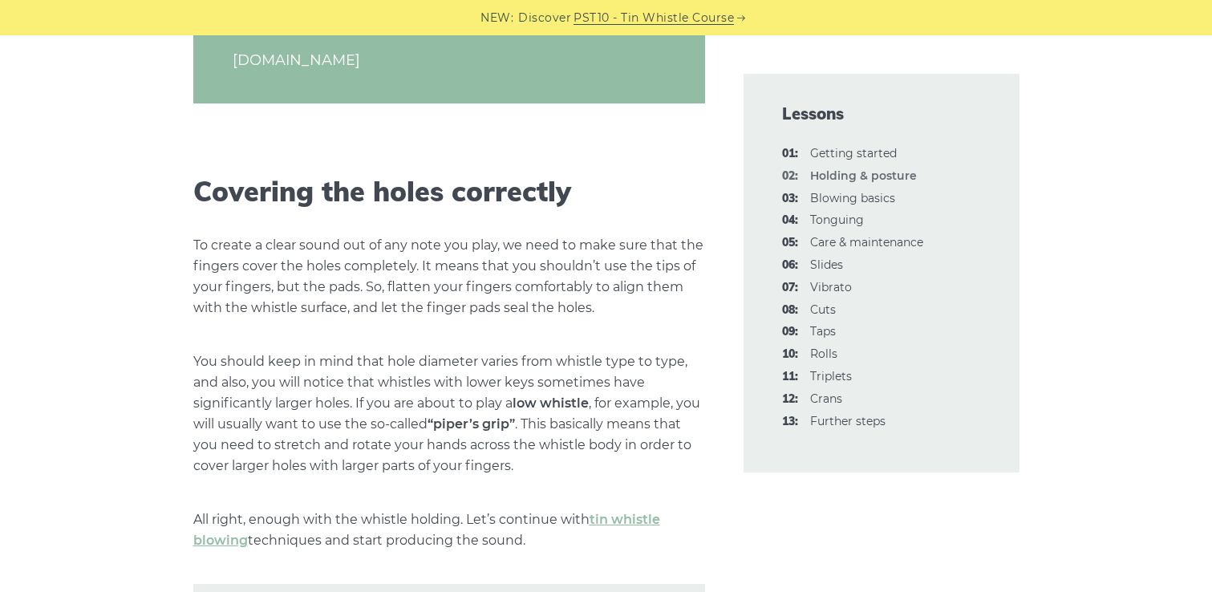
scroll to position [2019, 0]
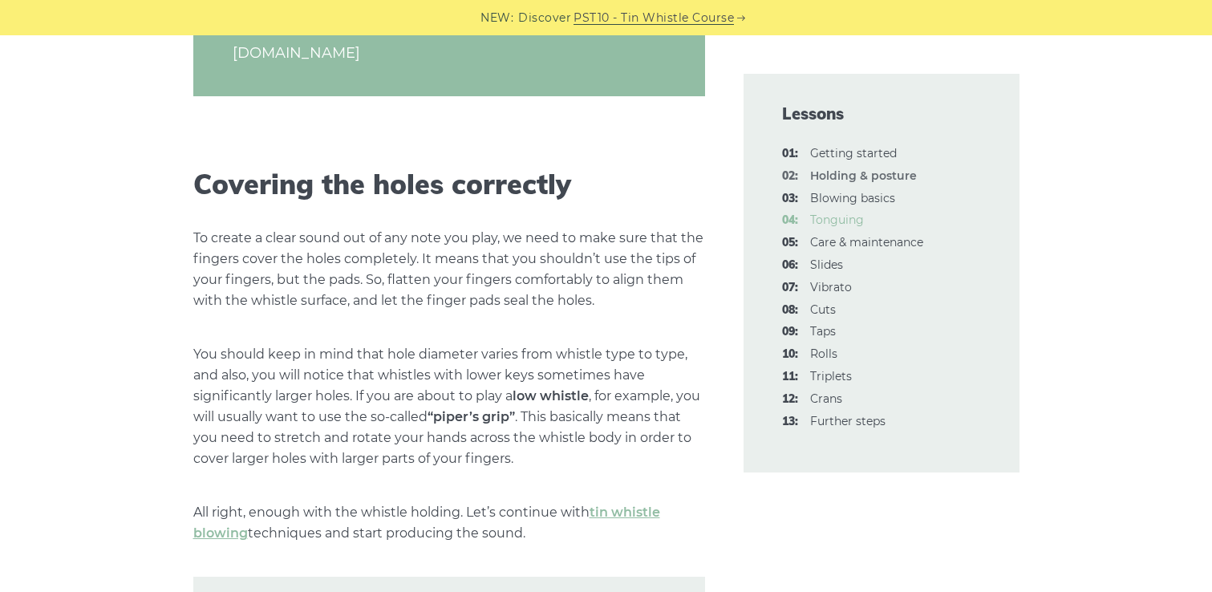
click at [838, 216] on link "04: Tonguing" at bounding box center [837, 220] width 54 height 14
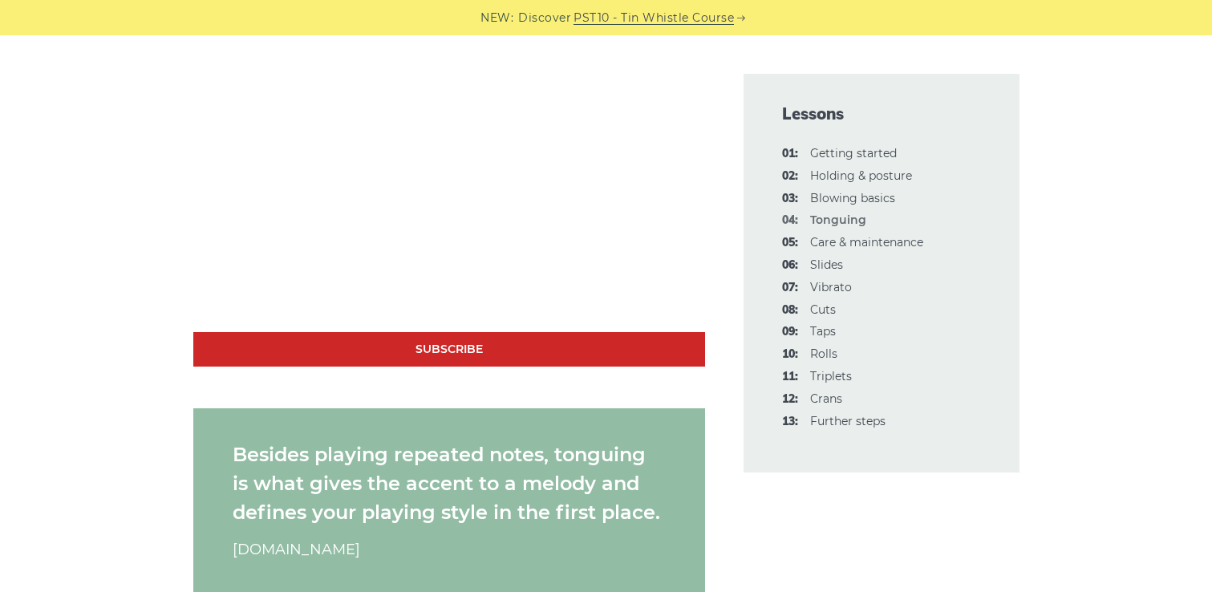
scroll to position [1289, 0]
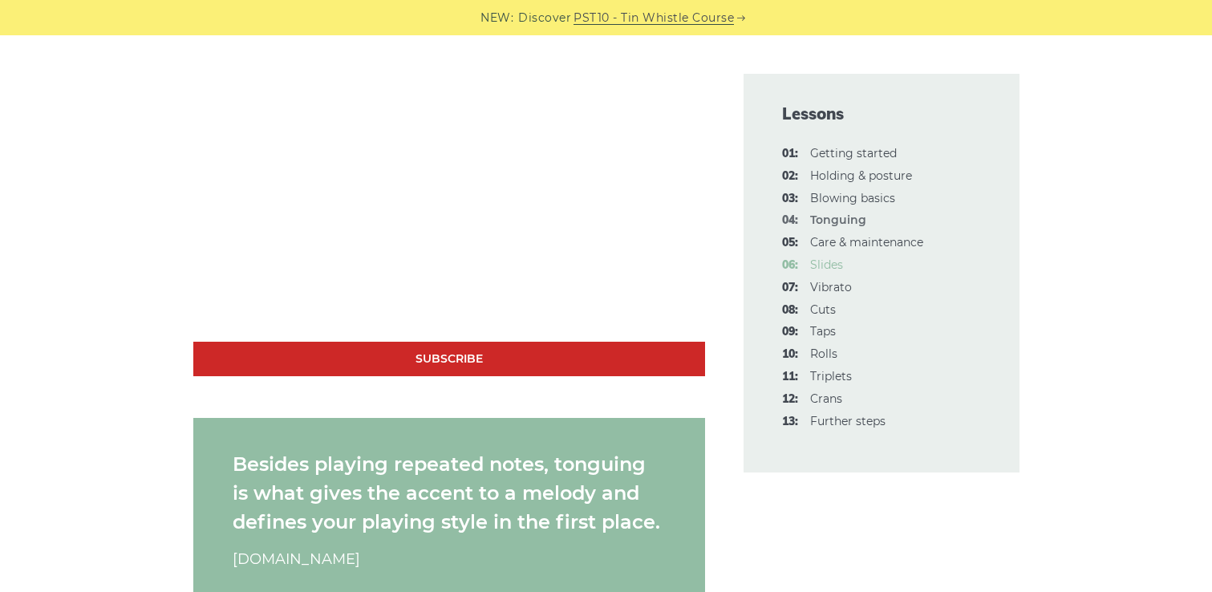
click at [828, 262] on link "06: Slides" at bounding box center [826, 265] width 33 height 14
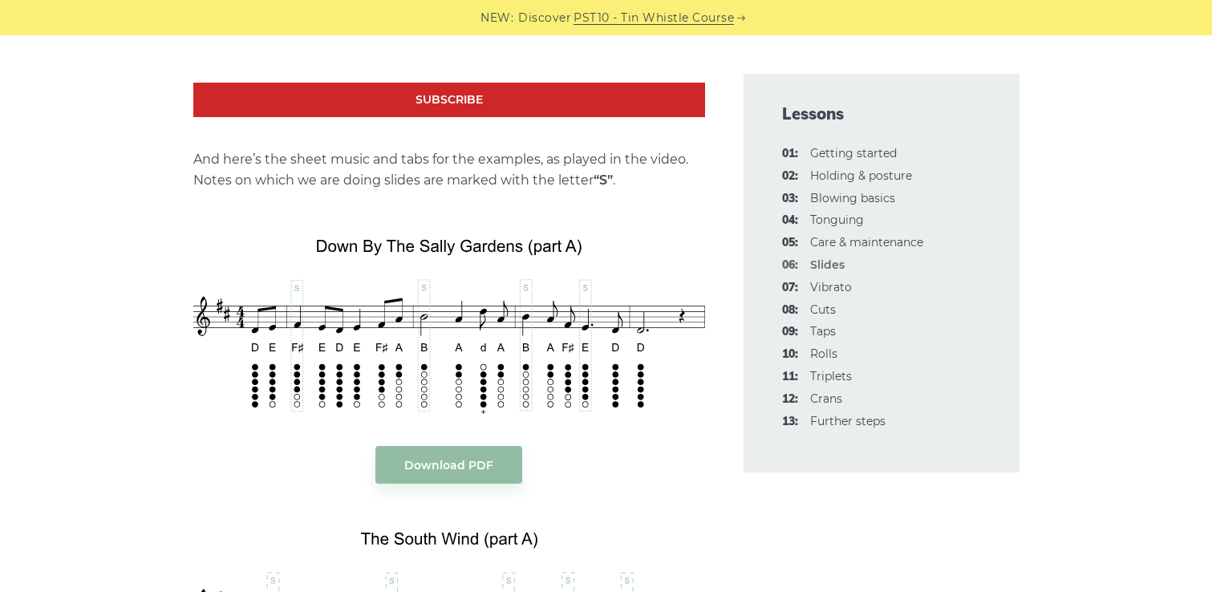
scroll to position [1732, 0]
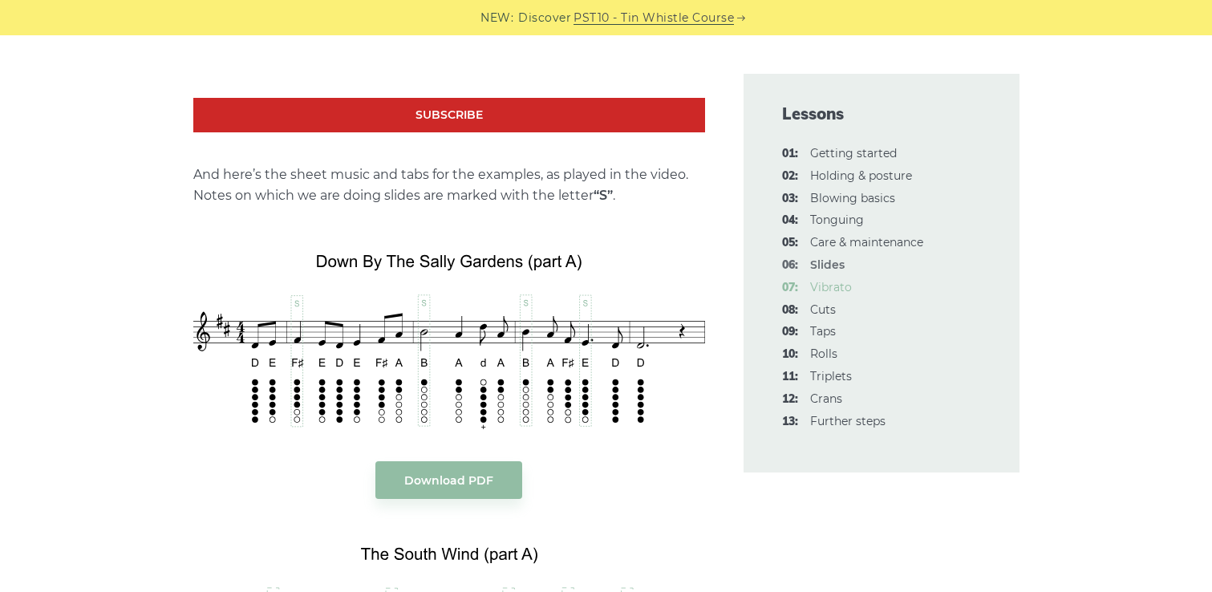
click at [822, 293] on link "07: Vibrato" at bounding box center [831, 287] width 42 height 14
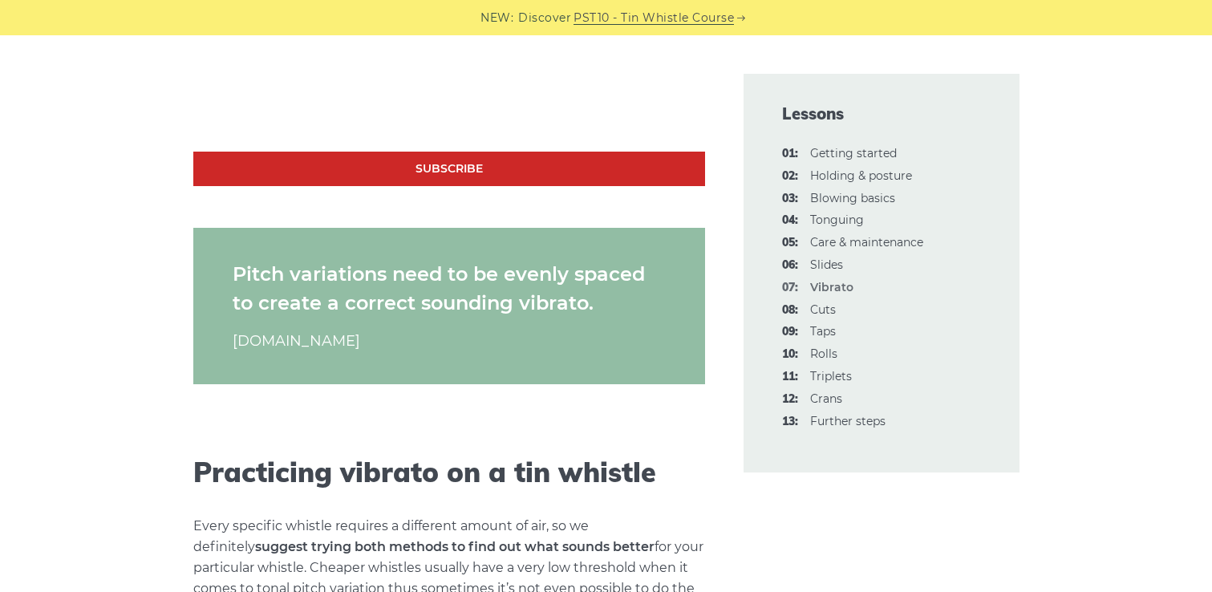
scroll to position [1818, 0]
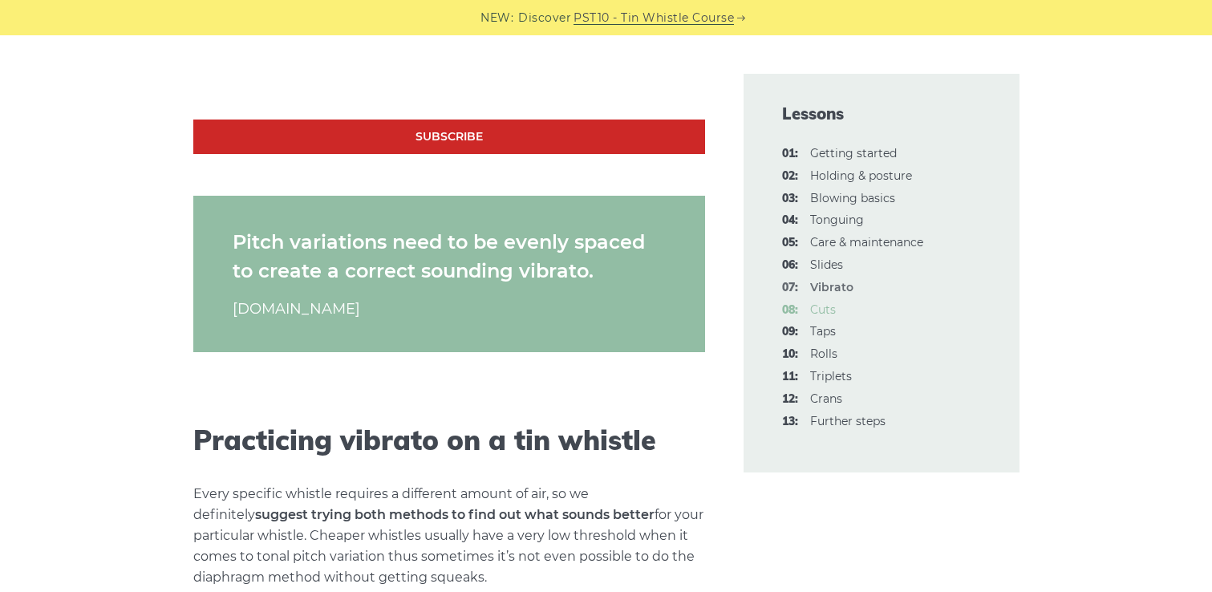
click at [818, 311] on link "08: Cuts" at bounding box center [823, 310] width 26 height 14
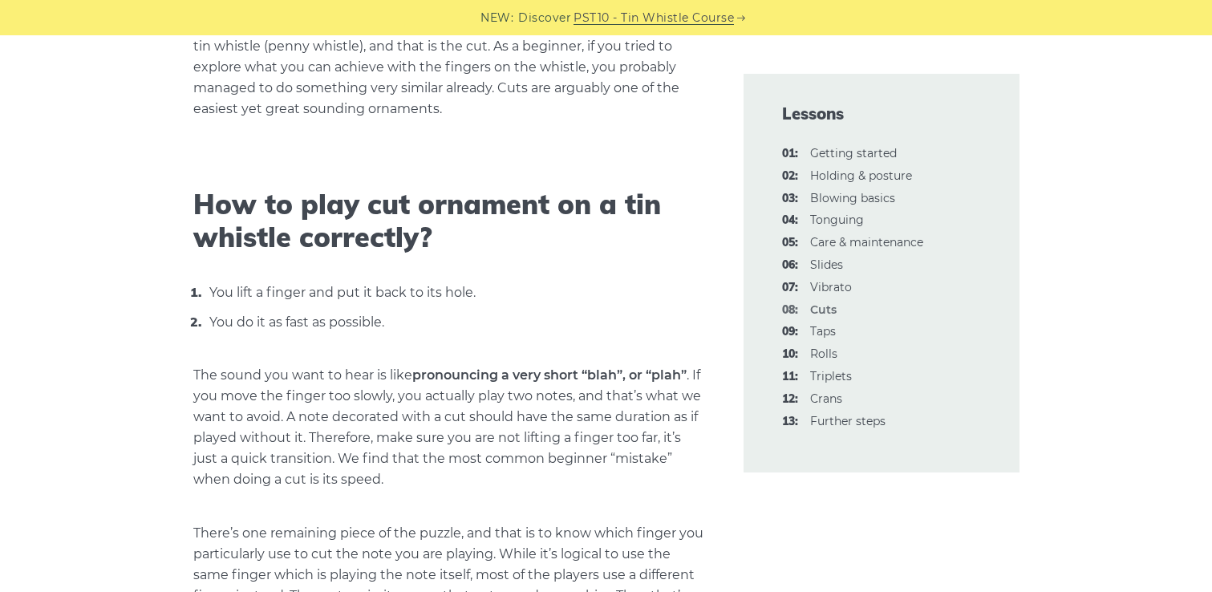
scroll to position [444, 0]
